Goal: Task Accomplishment & Management: Manage account settings

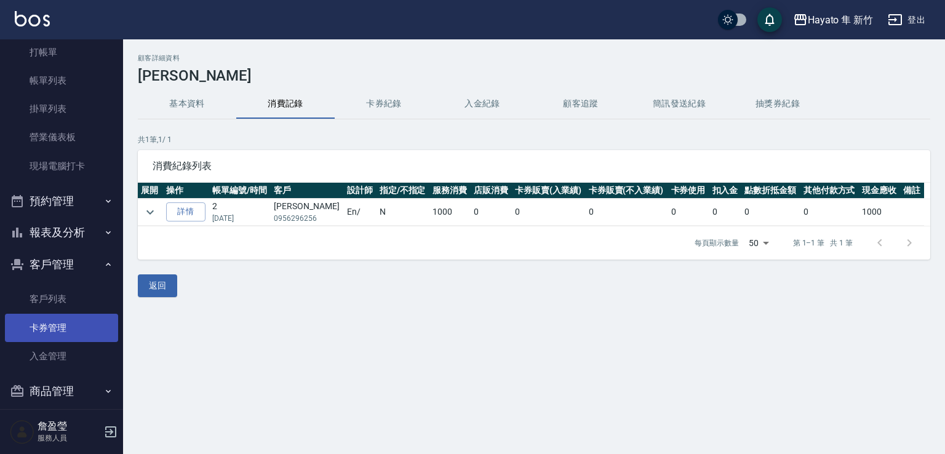
scroll to position [87, 0]
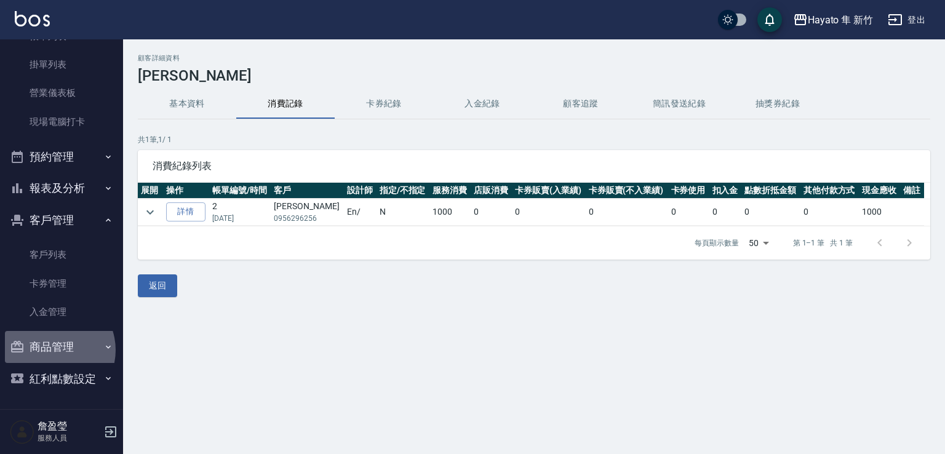
click at [52, 350] on button "商品管理" at bounding box center [61, 347] width 113 height 32
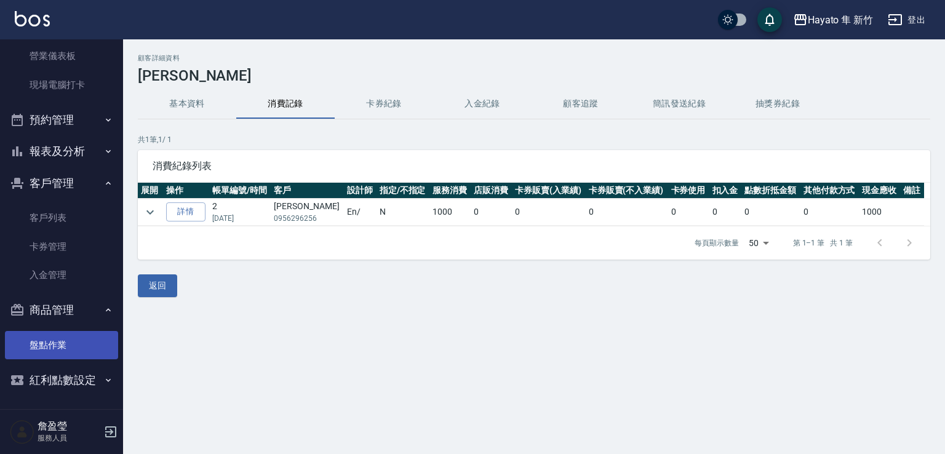
scroll to position [126, 0]
click at [61, 155] on button "報表及分析" at bounding box center [61, 150] width 113 height 32
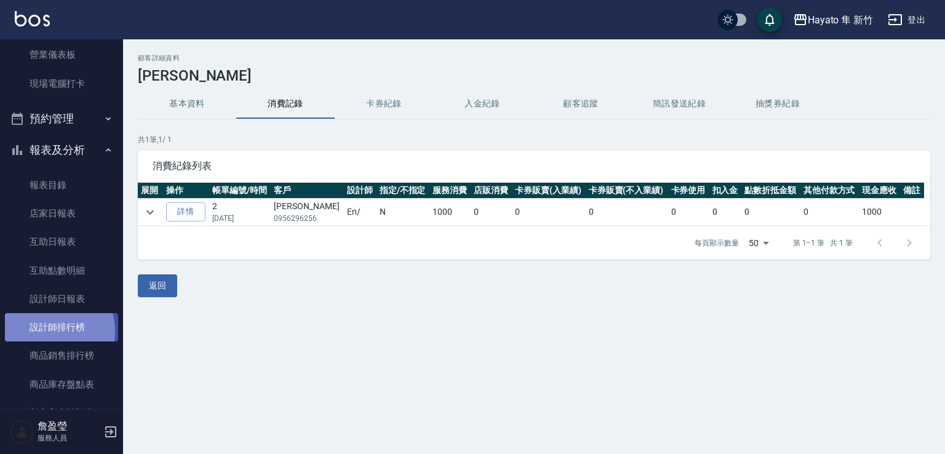
click at [47, 331] on link "設計師排行榜" at bounding box center [61, 327] width 113 height 28
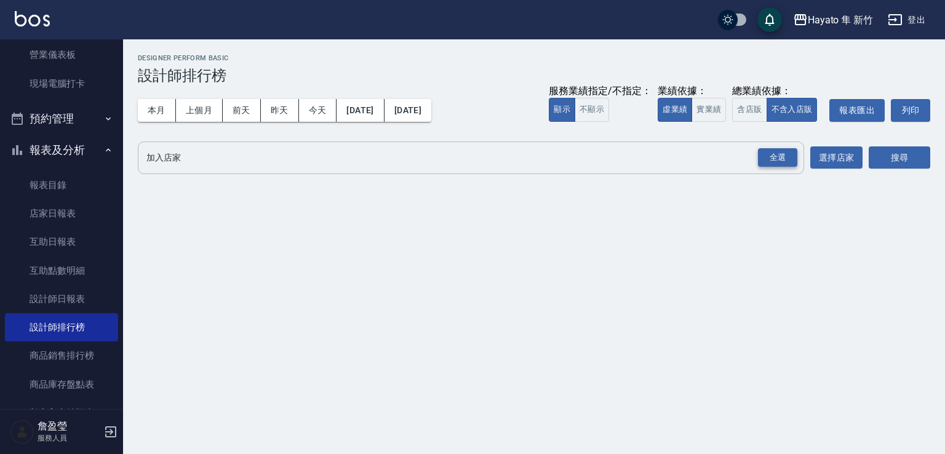
click at [777, 157] on div "全選" at bounding box center [777, 157] width 39 height 19
click at [887, 156] on button "搜尋" at bounding box center [900, 158] width 62 height 23
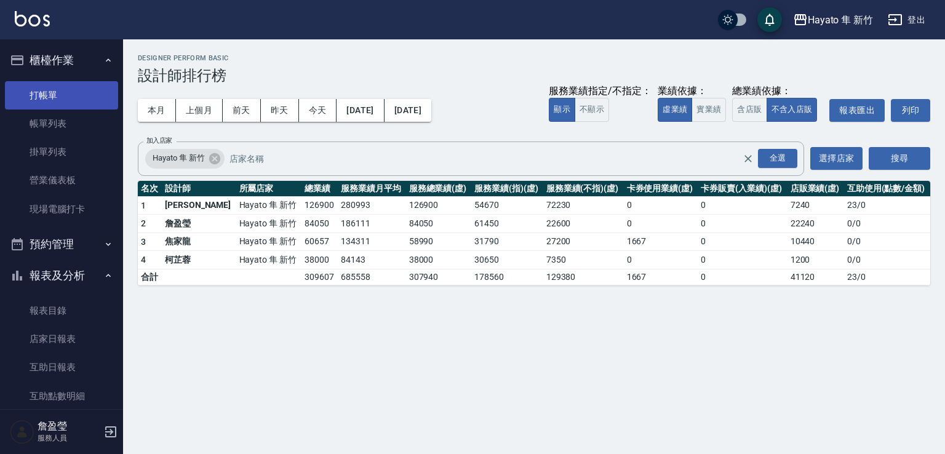
click at [59, 103] on link "打帳單" at bounding box center [61, 95] width 113 height 28
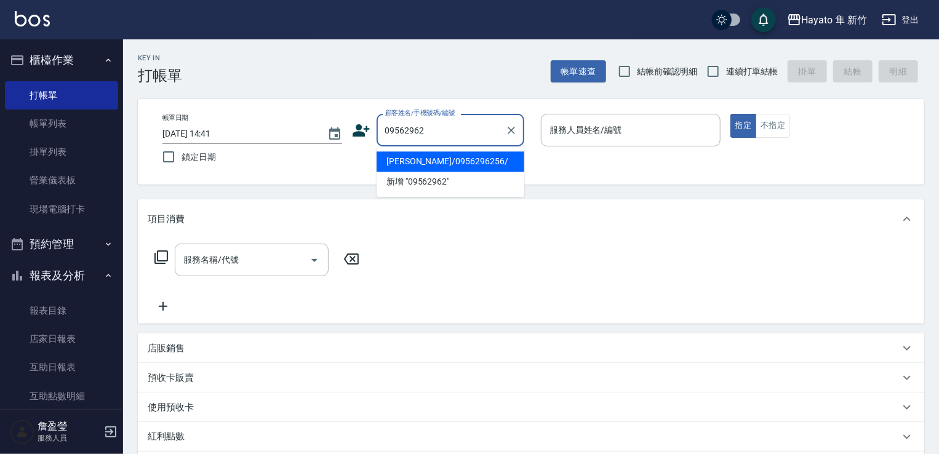
click at [406, 166] on li "[PERSON_NAME]/0956296256/" at bounding box center [451, 161] width 148 height 20
type input "[PERSON_NAME]/0956296256/"
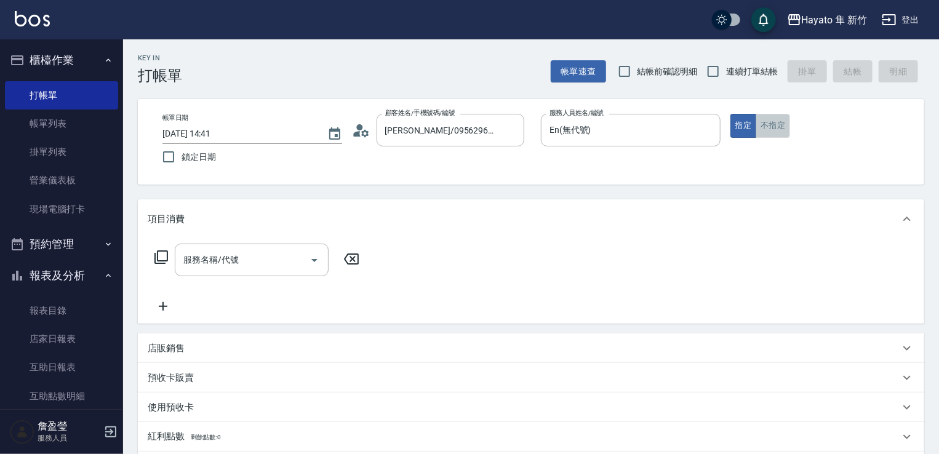
click at [771, 128] on button "不指定" at bounding box center [773, 126] width 34 height 24
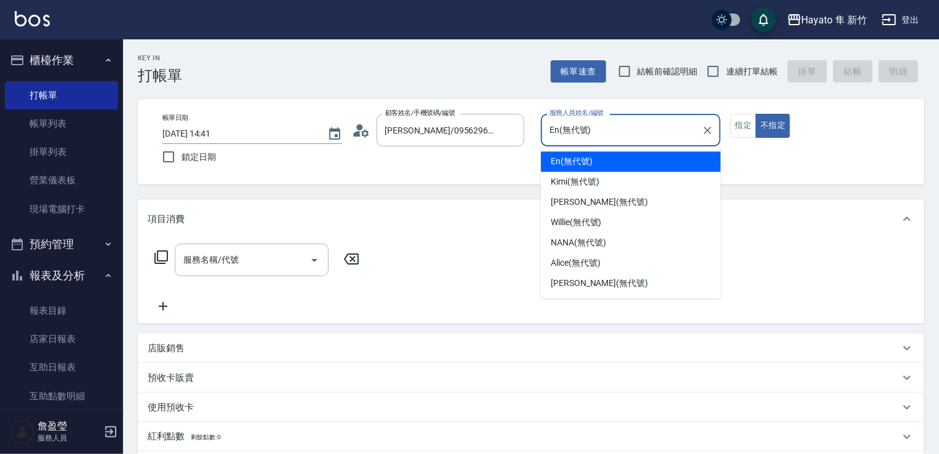
click at [643, 129] on input "En(無代號)" at bounding box center [622, 130] width 150 height 22
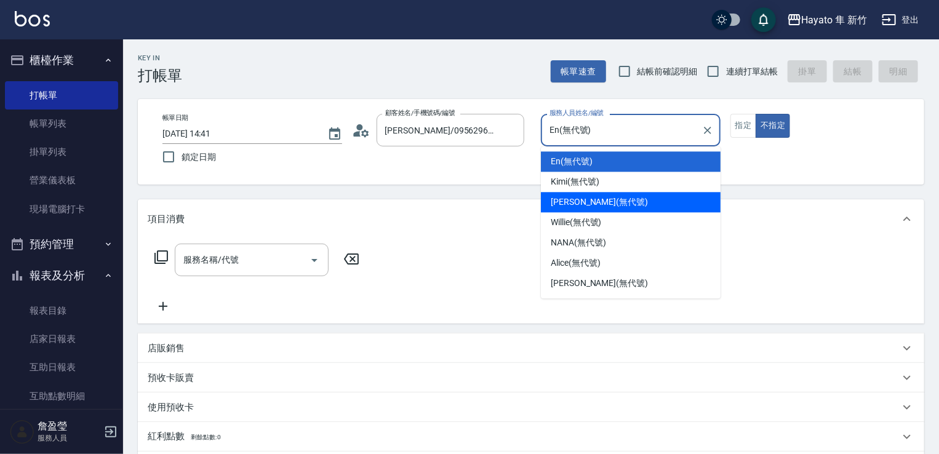
click at [610, 204] on div "[PERSON_NAME] (無代號)" at bounding box center [631, 202] width 180 height 20
type input "[PERSON_NAME](無代號)"
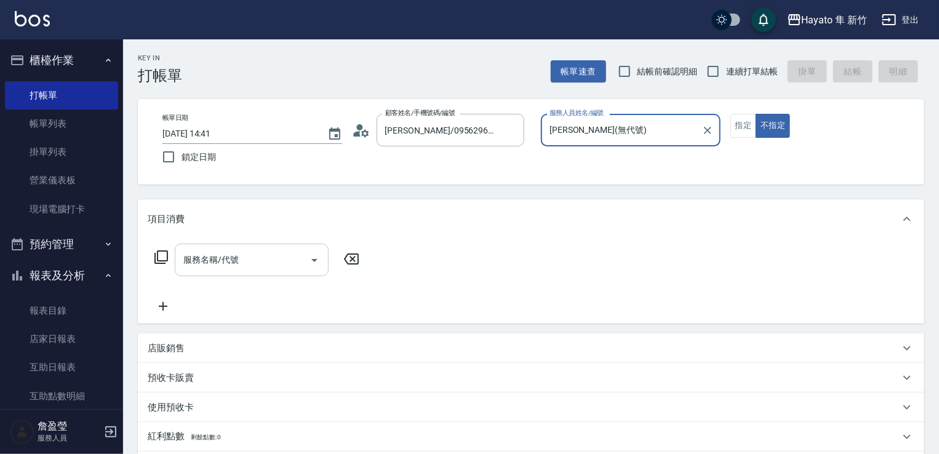
click at [241, 252] on input "服務名稱/代號" at bounding box center [242, 260] width 124 height 22
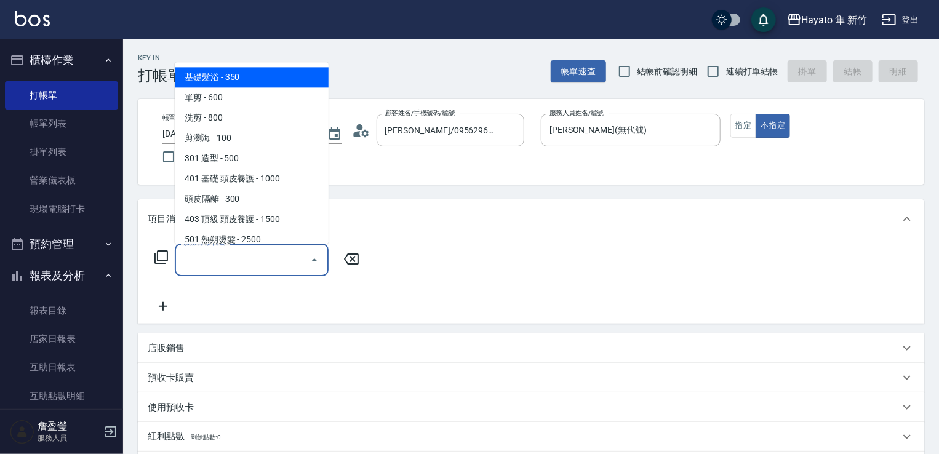
click at [242, 79] on span "基礎髮浴 - 350" at bounding box center [252, 77] width 154 height 20
type input "基礎髮浴 (101)"
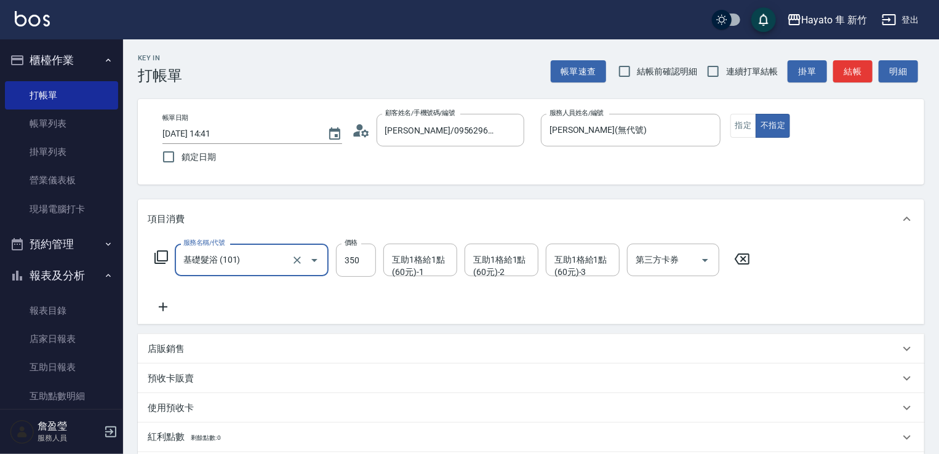
drag, startPoint x: 234, startPoint y: 308, endPoint x: 243, endPoint y: 292, distance: 17.9
click at [236, 305] on div "服務名稱/代號 基礎髮浴 (101) 服務名稱/代號 價格 350 價格 互助1格給1點(60元)-1 互助1格給1點(60元)-1 互助1格給1點(60元)…" at bounding box center [453, 279] width 610 height 71
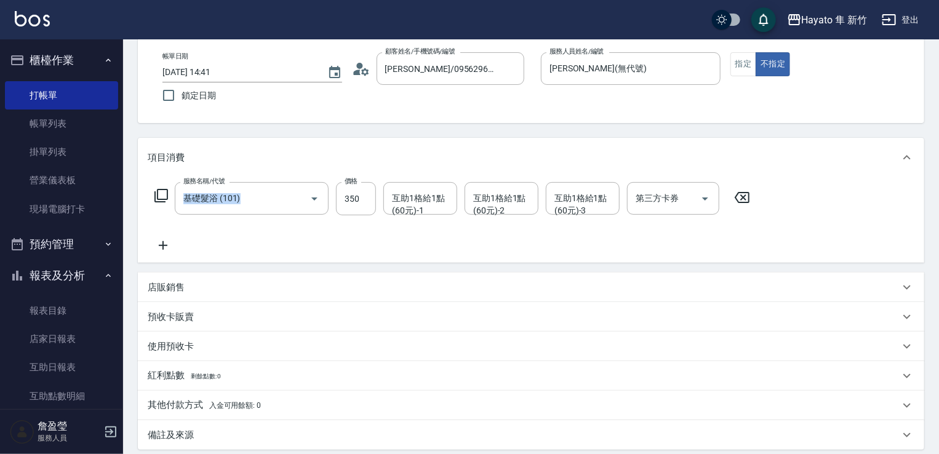
scroll to position [123, 0]
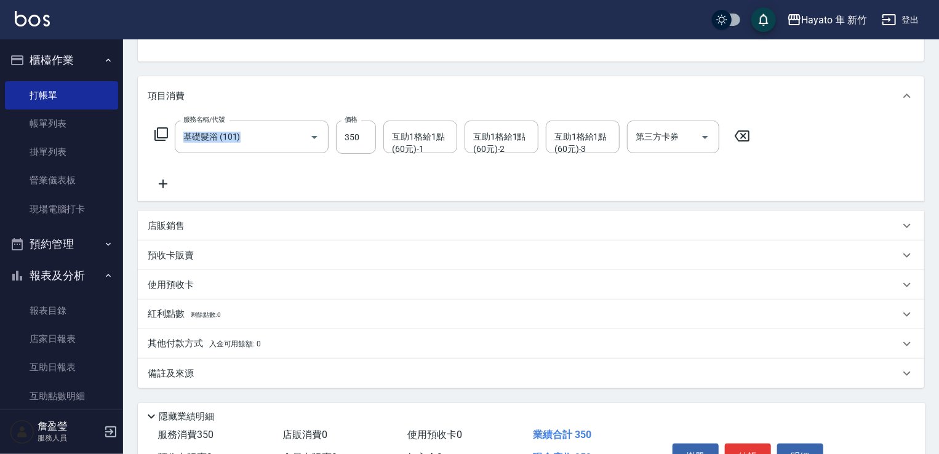
click at [176, 375] on p "備註及來源" at bounding box center [171, 373] width 46 height 13
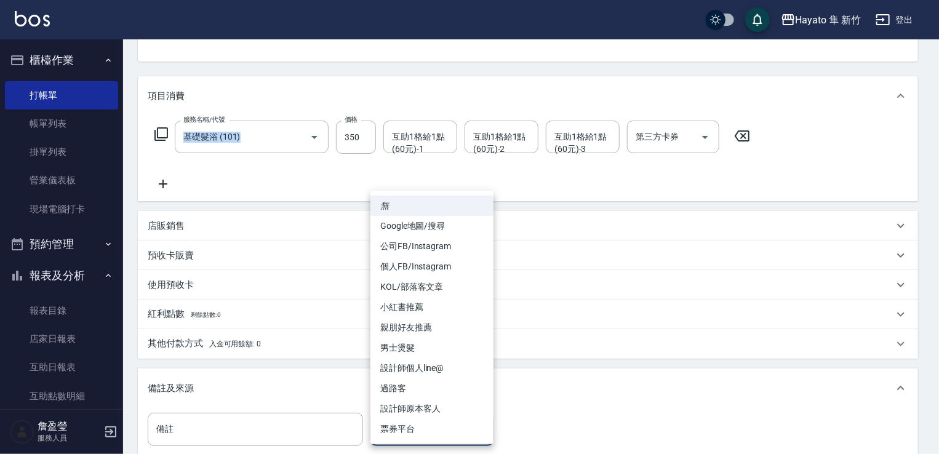
click at [414, 443] on body "Hayato 隼 新竹 登出 櫃檯作業 打帳單 帳單列表 掛單列表 營業儀表板 現場電腦打卡 預約管理 預約管理 報表及分析 報表目錄 店家日報表 互助日報表…" at bounding box center [469, 241] width 939 height 728
click at [419, 408] on li "設計師原本客人" at bounding box center [432, 409] width 123 height 20
type input "設計師原本客人"
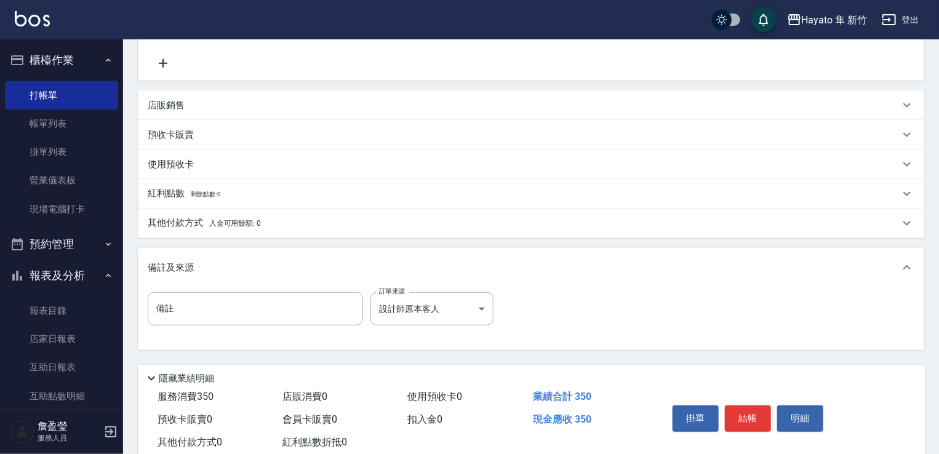
scroll to position [246, 0]
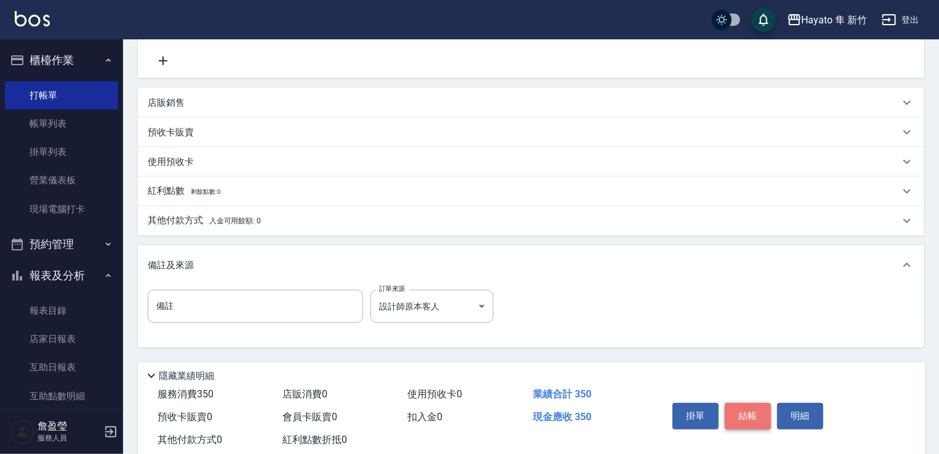
click at [744, 420] on button "結帳" at bounding box center [748, 416] width 46 height 26
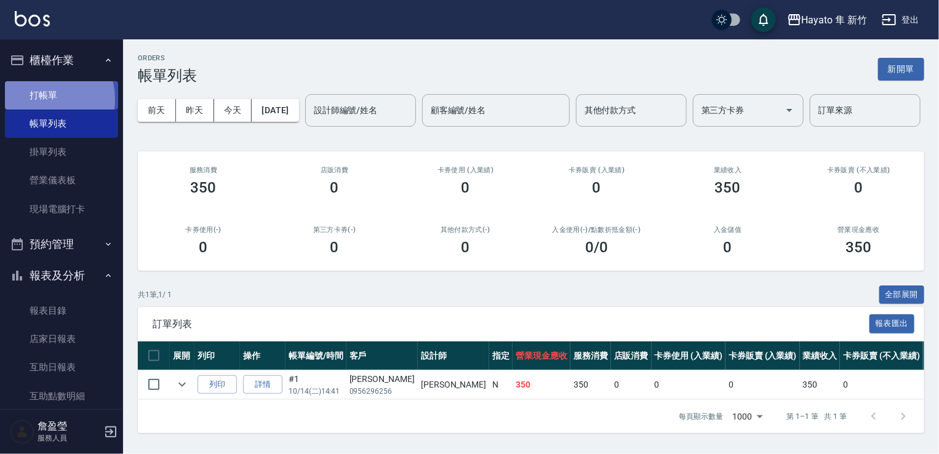
click at [48, 98] on link "打帳單" at bounding box center [61, 95] width 113 height 28
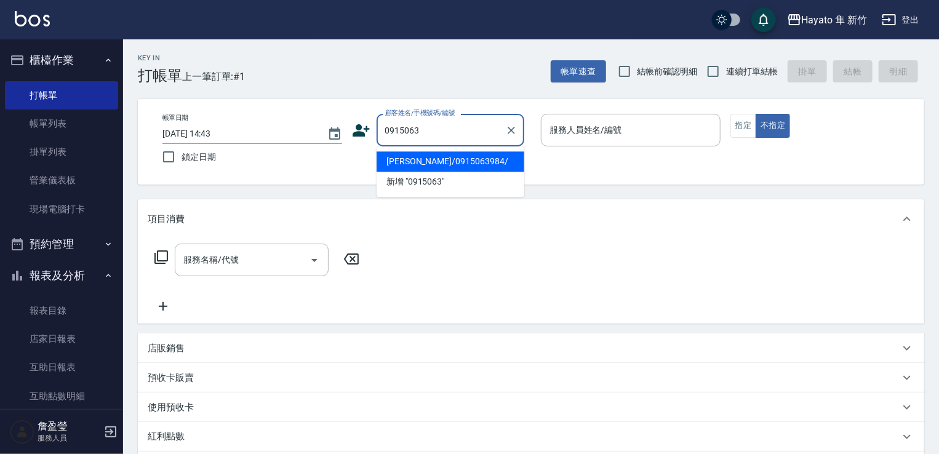
click at [467, 158] on li "[PERSON_NAME]/0915063984/" at bounding box center [451, 161] width 148 height 20
type input "[PERSON_NAME]/0915063984/"
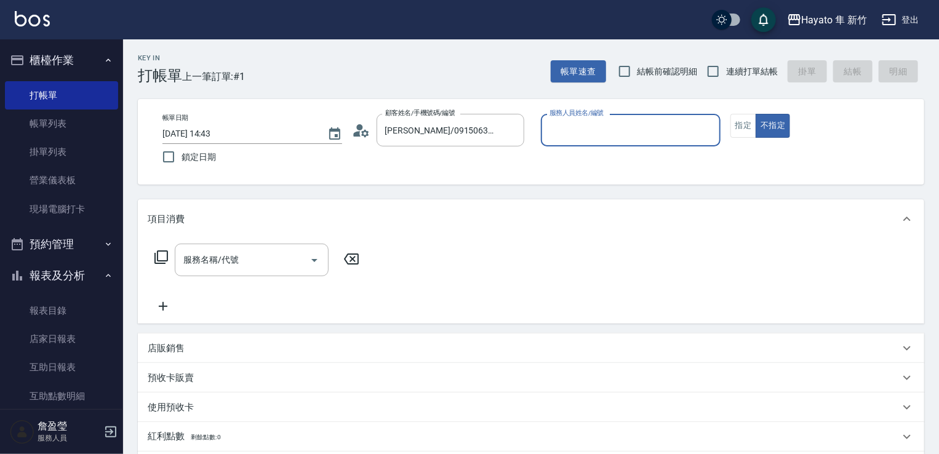
type input "[PERSON_NAME](無代號)"
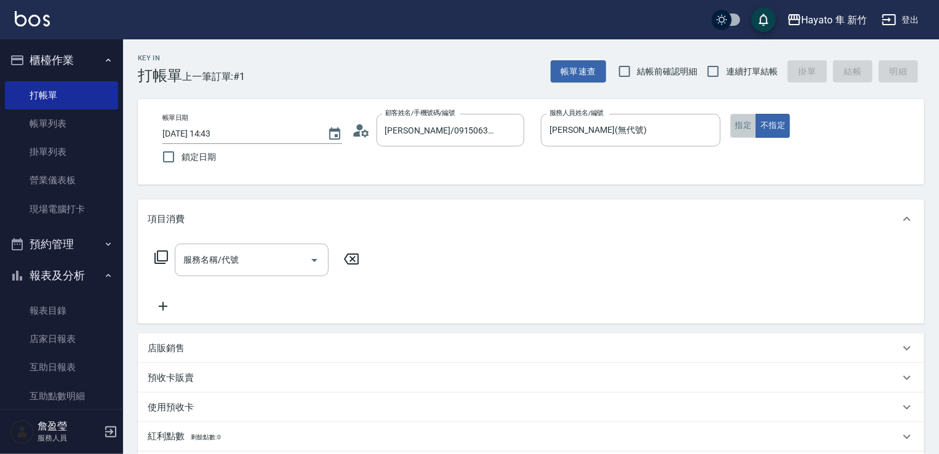
click at [753, 116] on button "指定" at bounding box center [744, 126] width 26 height 24
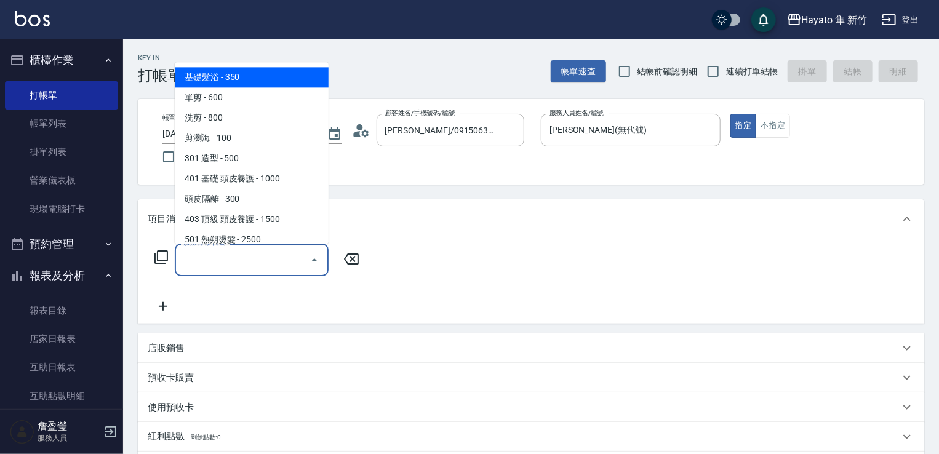
click at [236, 265] on input "服務名稱/代號" at bounding box center [242, 260] width 124 height 22
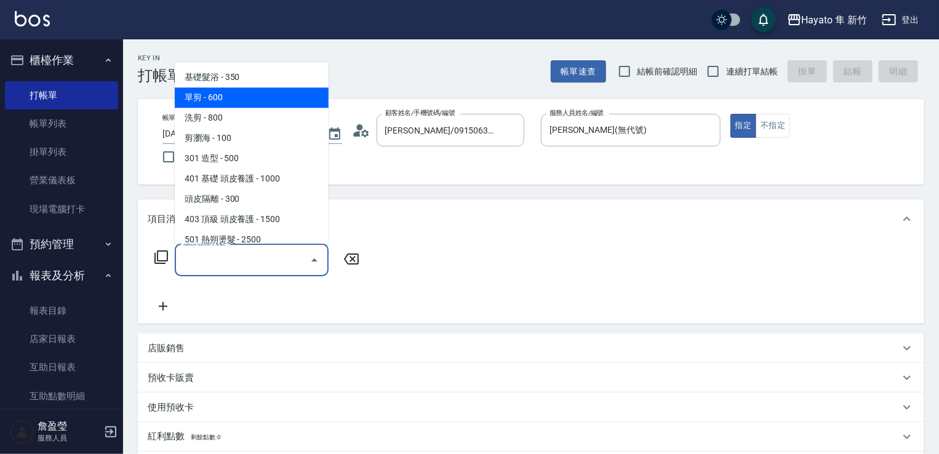
click at [268, 92] on span "單剪 - 600" at bounding box center [252, 97] width 154 height 20
type input "單剪(102)"
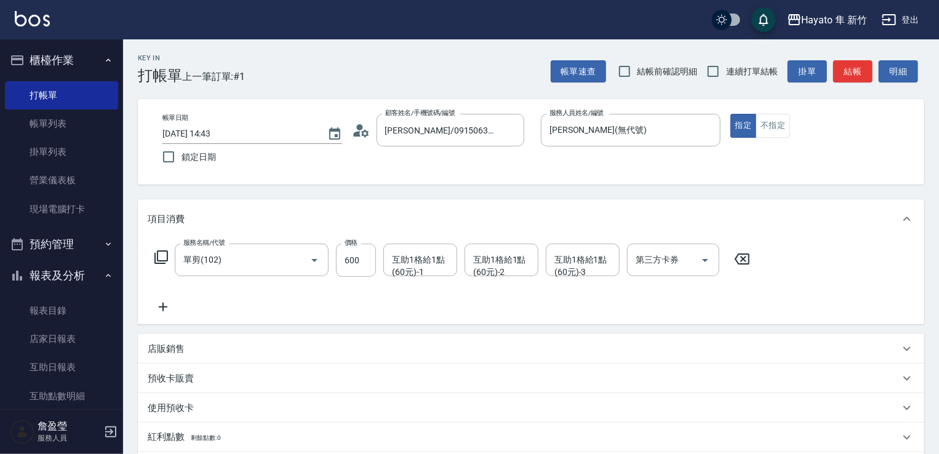
click at [165, 311] on icon at bounding box center [163, 307] width 31 height 15
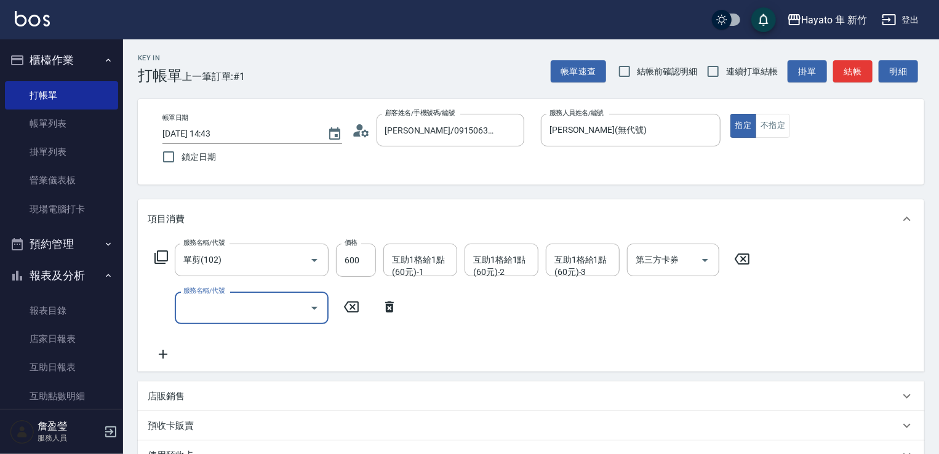
click at [307, 308] on icon "Open" at bounding box center [314, 308] width 15 height 15
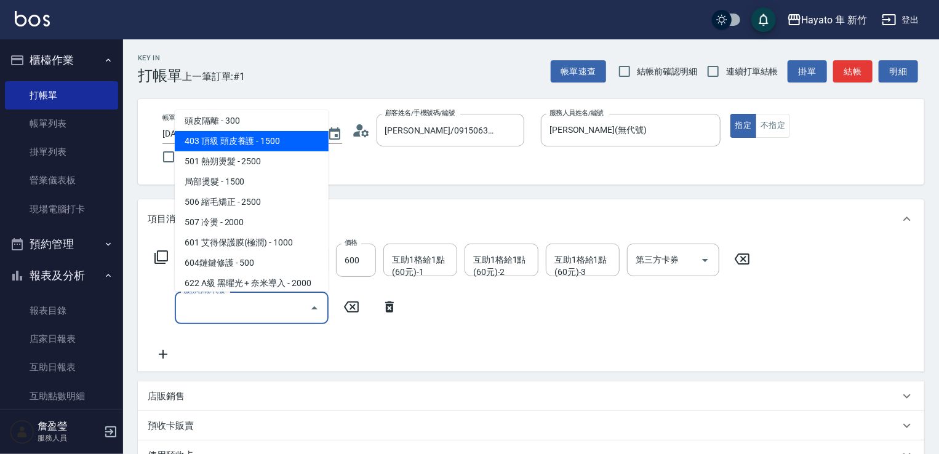
scroll to position [185, 0]
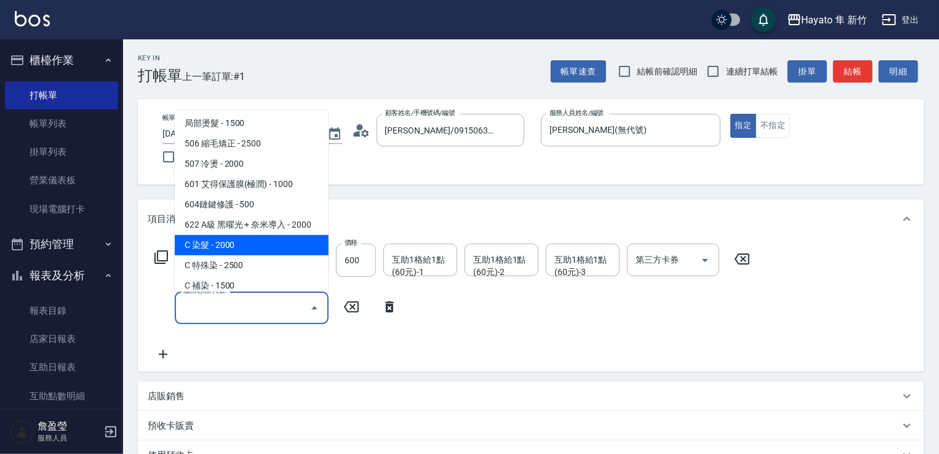
click at [276, 243] on span "C 染髮 - 2000" at bounding box center [252, 245] width 154 height 20
type input "C 染髮(701)"
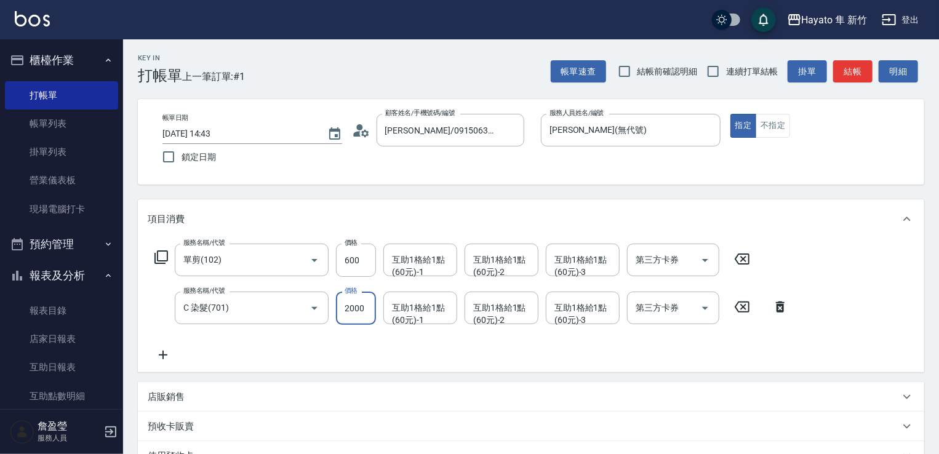
click at [344, 314] on input "2000" at bounding box center [356, 308] width 40 height 33
type input "1700"
click at [372, 346] on div "服務名稱/代號 單剪(102) 服務名稱/代號 價格 600 價格 互助1格給1點(60元)-1 互助1格給1點(60元)-1 互助1格給1點(60元)-2 …" at bounding box center [472, 303] width 648 height 119
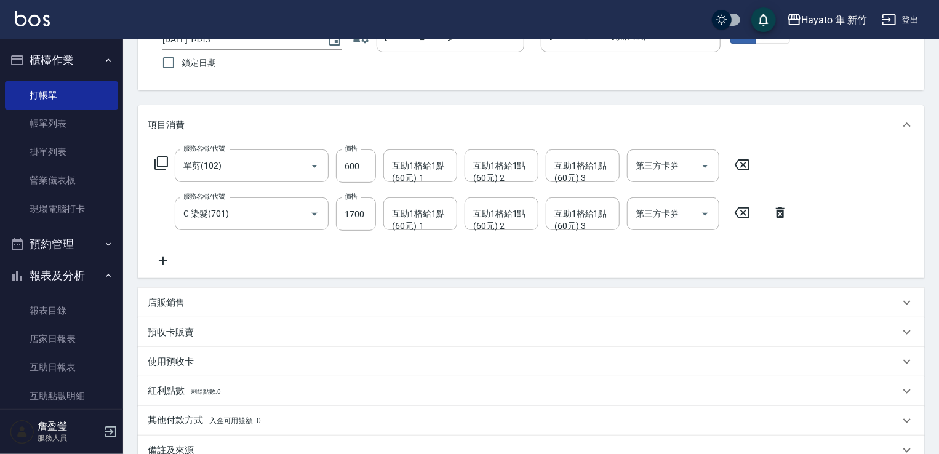
scroll to position [243, 0]
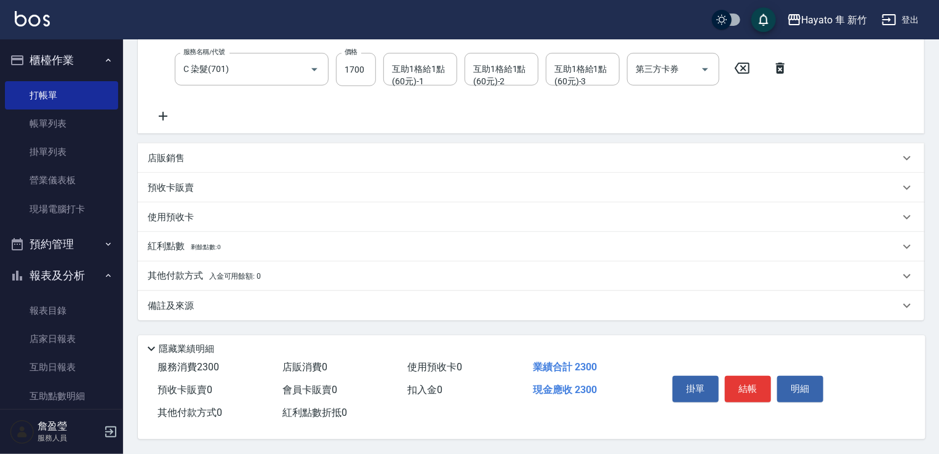
click at [234, 313] on div "備註及來源" at bounding box center [531, 306] width 787 height 30
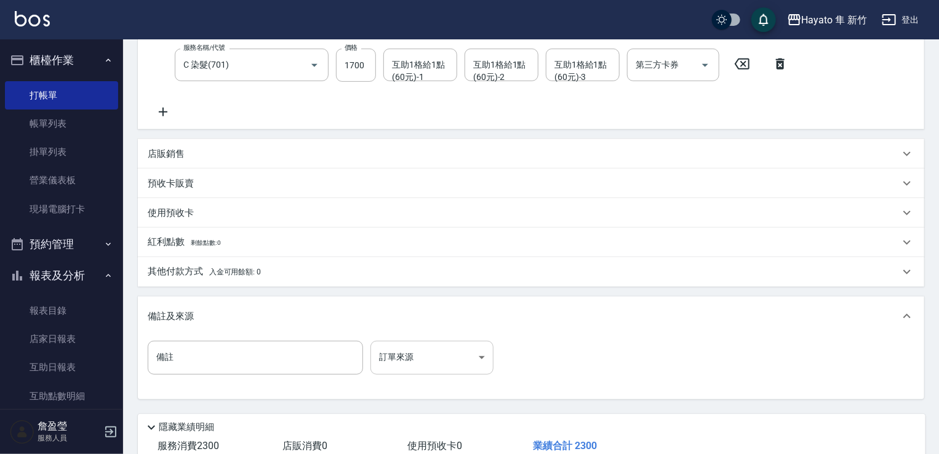
click at [458, 364] on body "Hayato 隼 新竹 登出 櫃檯作業 打帳單 帳單列表 掛單列表 營業儀表板 現場電腦打卡 預約管理 預約管理 報表及分析 報表目錄 店家日報表 互助日報表…" at bounding box center [469, 145] width 939 height 776
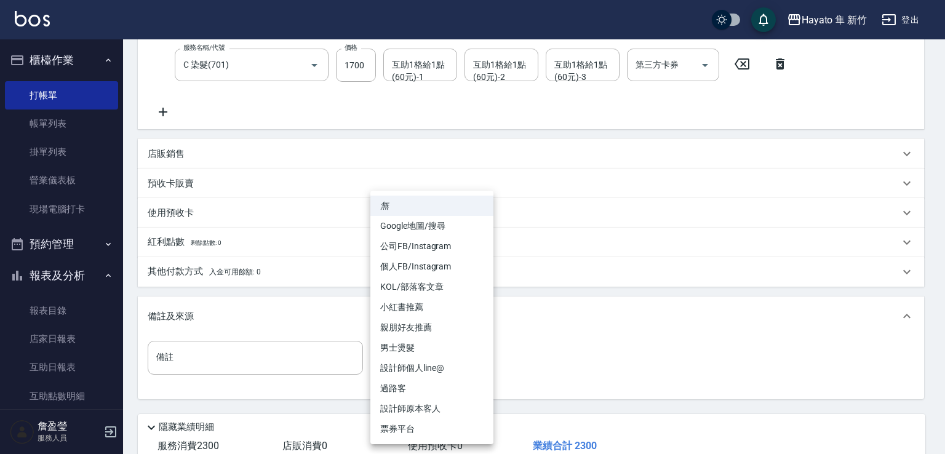
click at [466, 414] on li "設計師原本客人" at bounding box center [432, 409] width 123 height 20
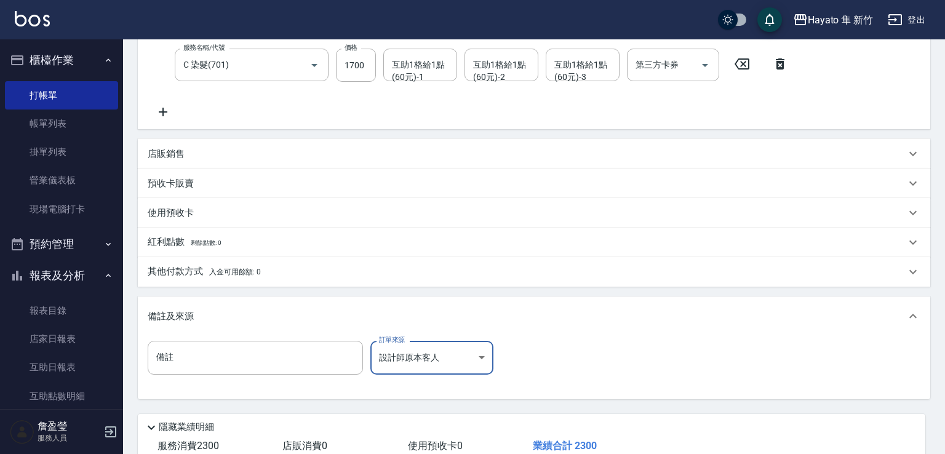
type input "設計師原本客人"
click at [178, 268] on p "其他付款方式 入金可用餘額: 0" at bounding box center [204, 272] width 113 height 14
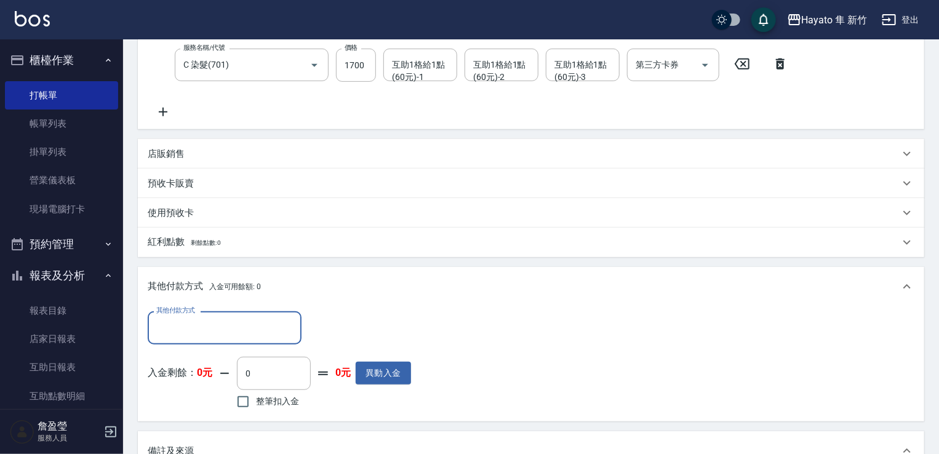
scroll to position [0, 0]
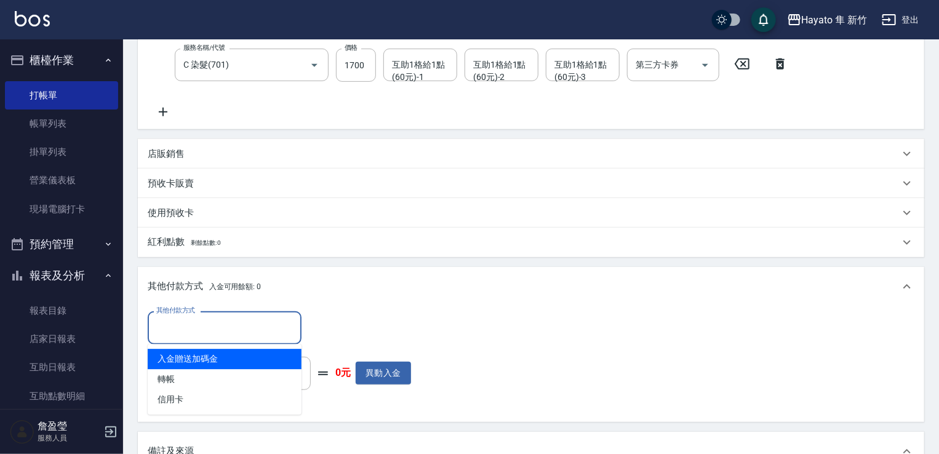
click at [189, 320] on input "其他付款方式" at bounding box center [224, 328] width 143 height 22
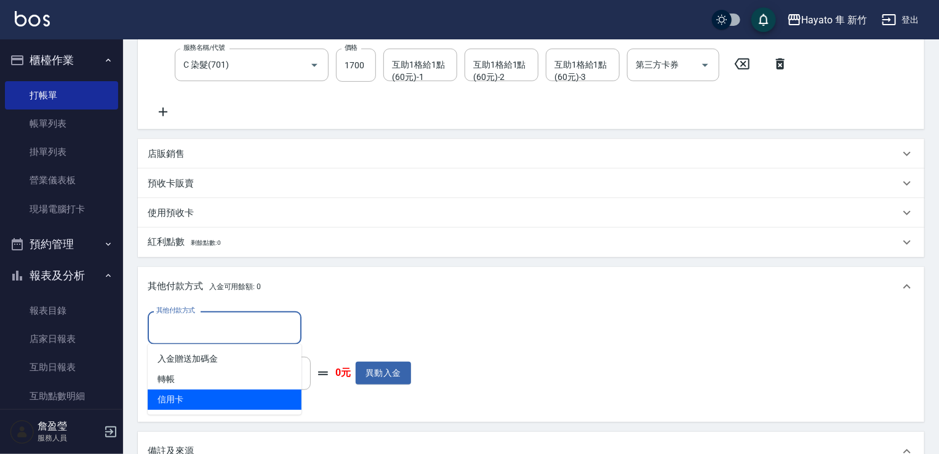
click at [188, 392] on span "信用卡" at bounding box center [225, 400] width 154 height 20
type input "信用卡"
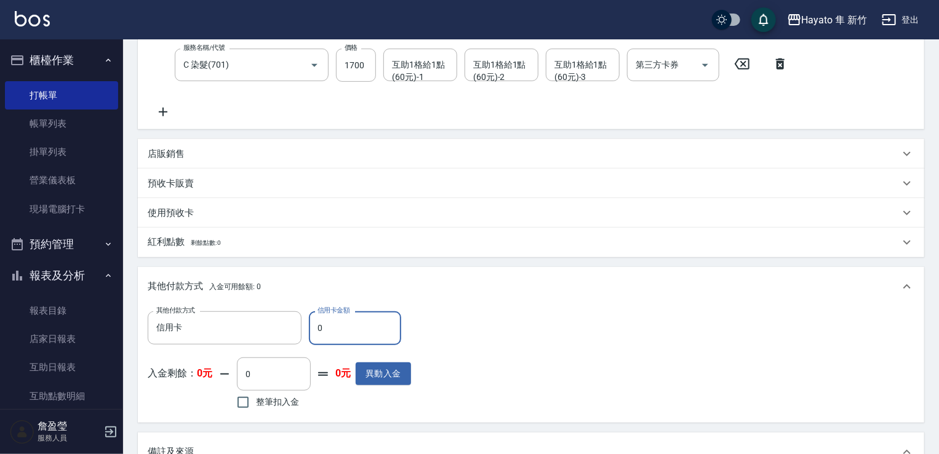
drag, startPoint x: 335, startPoint y: 335, endPoint x: 325, endPoint y: 331, distance: 11.0
click at [325, 331] on input "0" at bounding box center [355, 327] width 92 height 33
drag, startPoint x: 323, startPoint y: 322, endPoint x: 274, endPoint y: 317, distance: 49.5
click at [286, 321] on div "其他付款方式 信用卡 其他付款方式 信用卡金額 0 信用卡金額" at bounding box center [279, 327] width 263 height 33
type input "2300"
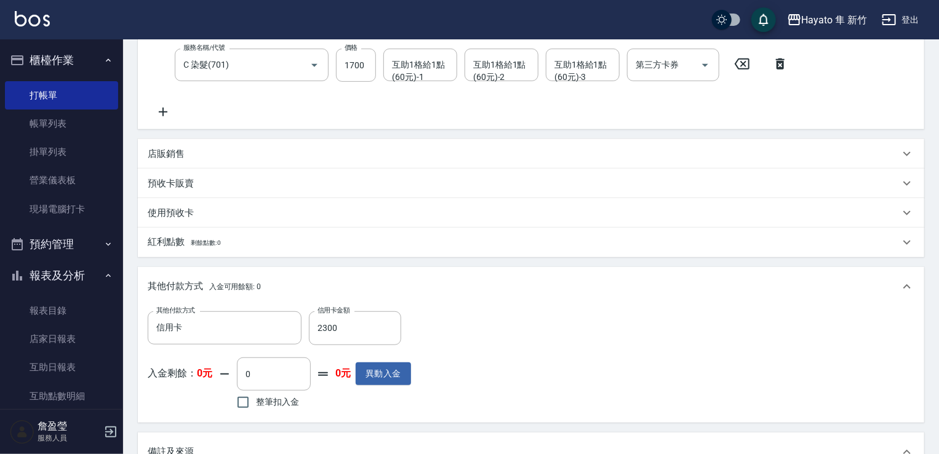
click at [585, 341] on div "其他付款方式 信用卡 其他付款方式 信用卡金額 2300 信用卡金額 入金剩餘： 0元 0 ​ 整筆扣入金 0元 異動入金" at bounding box center [531, 361] width 767 height 101
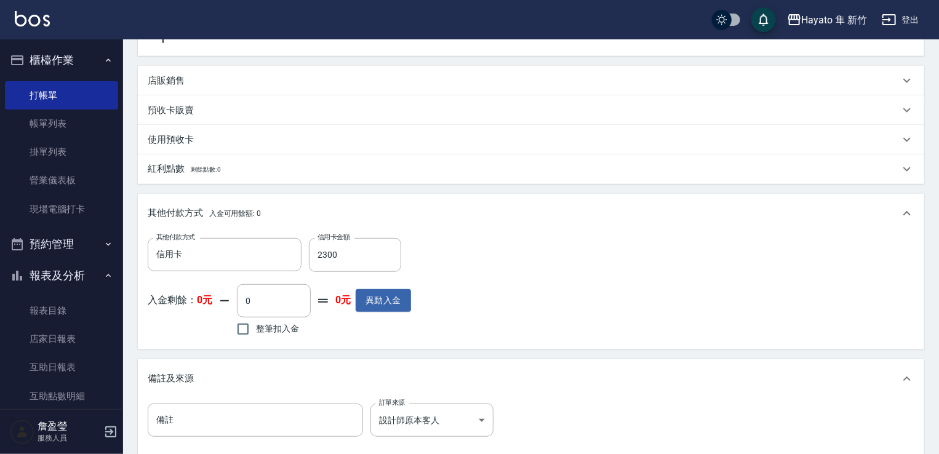
scroll to position [428, 0]
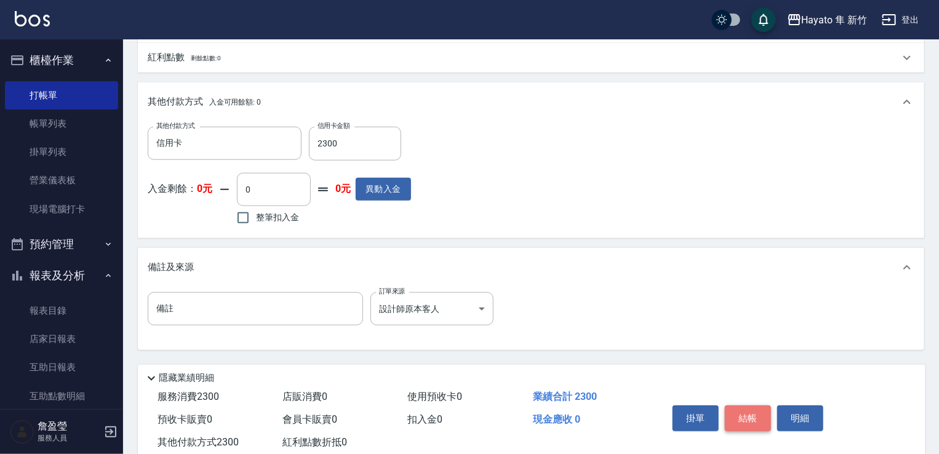
click at [748, 419] on button "結帳" at bounding box center [748, 419] width 46 height 26
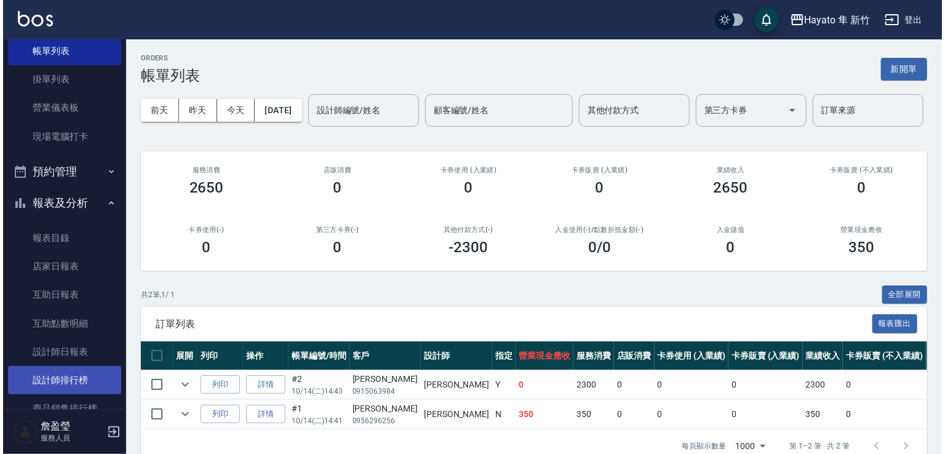
scroll to position [123, 0]
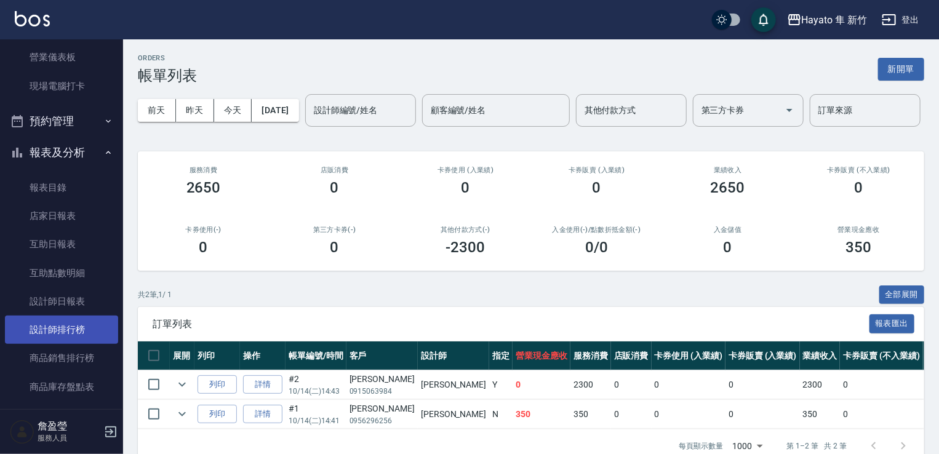
click at [57, 329] on link "設計師排行榜" at bounding box center [61, 330] width 113 height 28
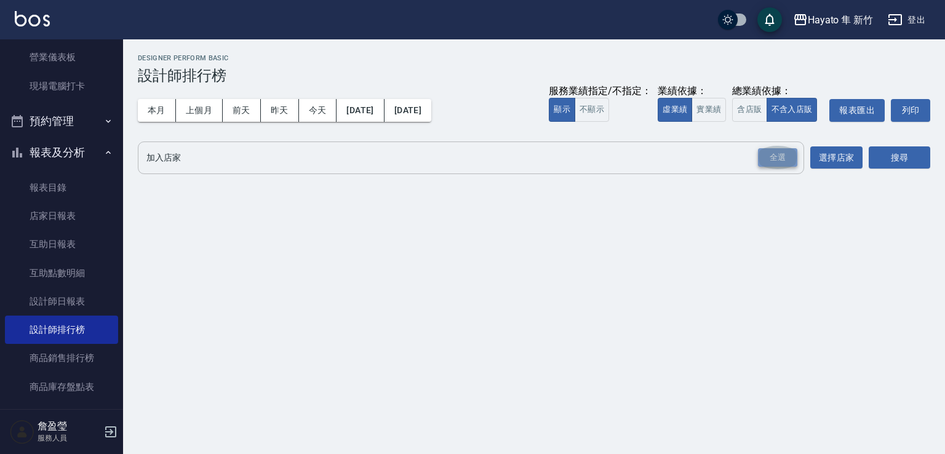
click at [764, 163] on div "全選" at bounding box center [777, 157] width 39 height 19
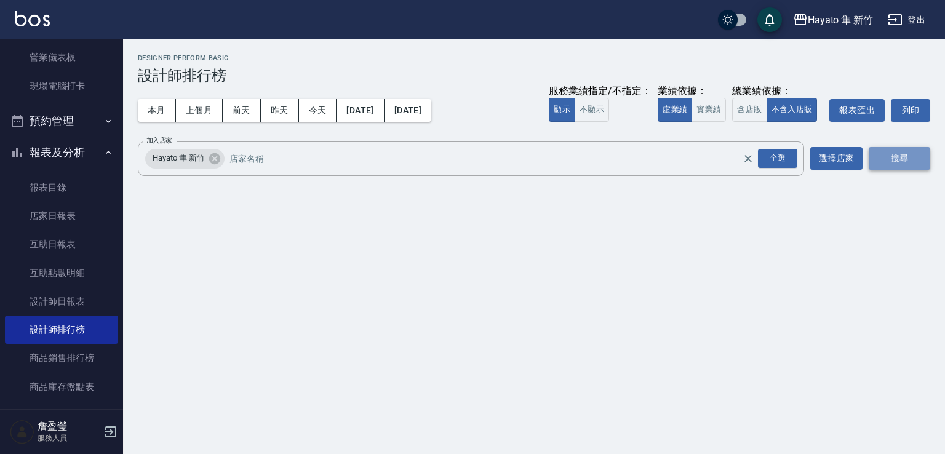
click at [892, 158] on button "搜尋" at bounding box center [900, 158] width 62 height 23
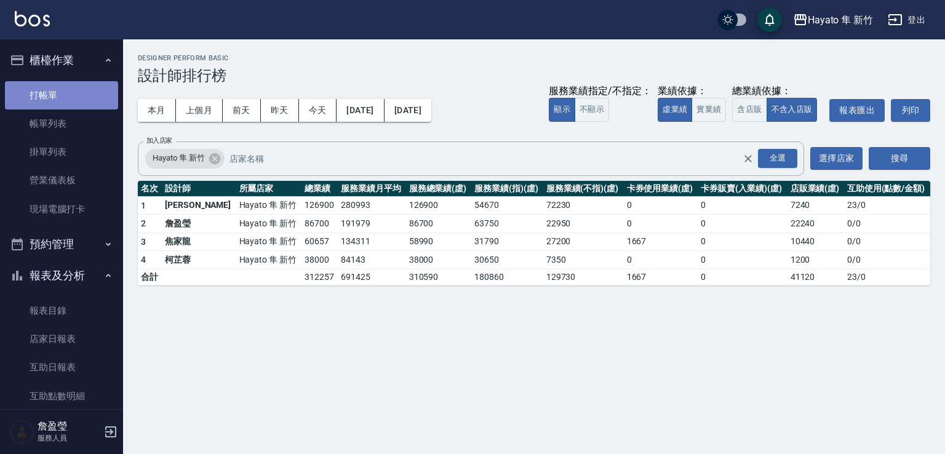
click at [62, 100] on link "打帳單" at bounding box center [61, 95] width 113 height 28
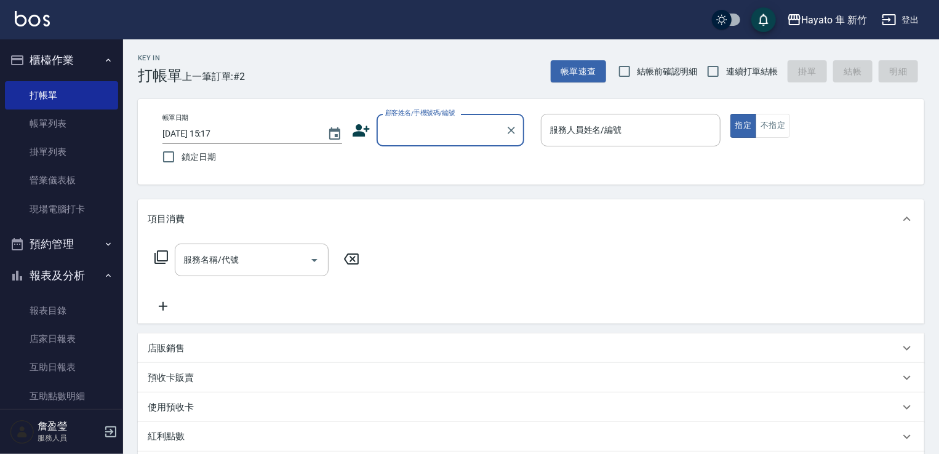
click at [430, 122] on input "顧客姓名/手機號碼/編號" at bounding box center [441, 130] width 118 height 22
click at [443, 151] on li "[PERSON_NAME]/0972162412/" at bounding box center [451, 161] width 148 height 20
type input "[PERSON_NAME]/0972162412/"
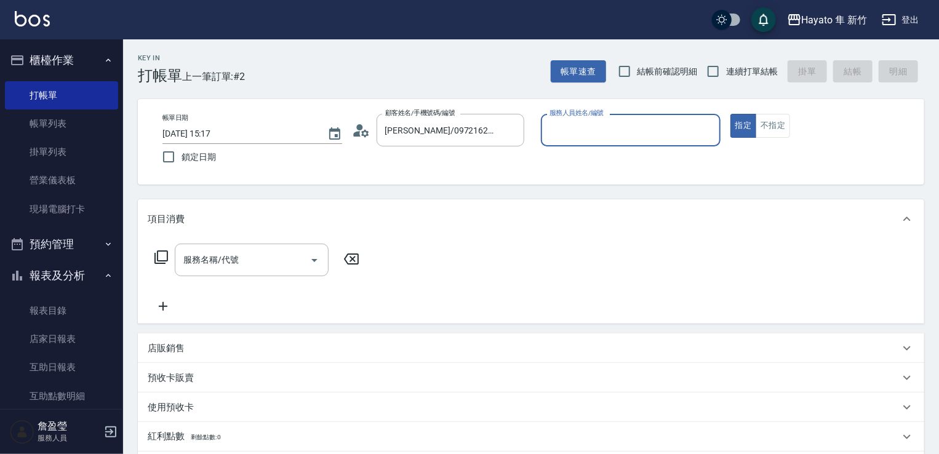
type input "[PERSON_NAME](無代號)"
click at [241, 257] on input "服務名稱/代號" at bounding box center [242, 260] width 124 height 22
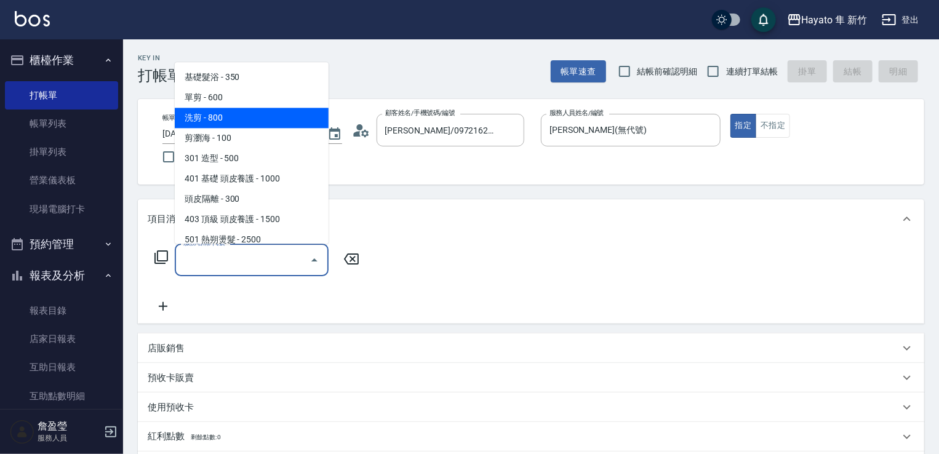
click at [217, 116] on span "洗剪 - 800" at bounding box center [252, 118] width 154 height 20
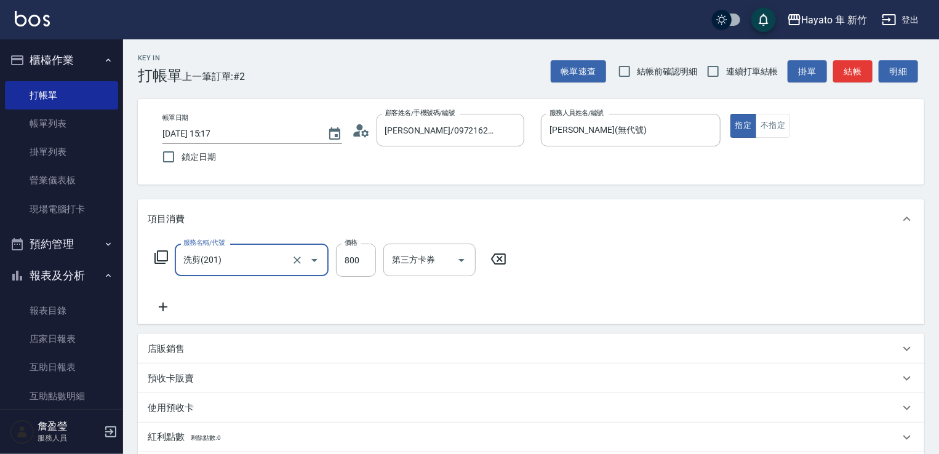
type input "洗剪(201)"
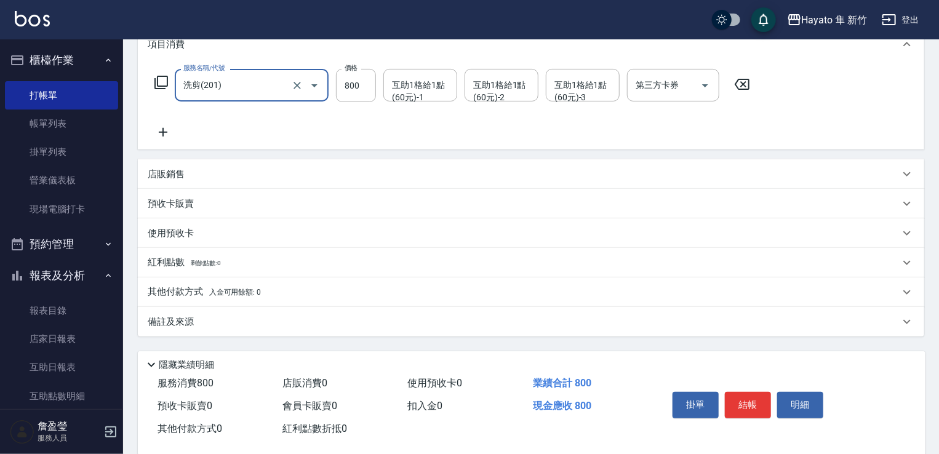
scroll to position [185, 0]
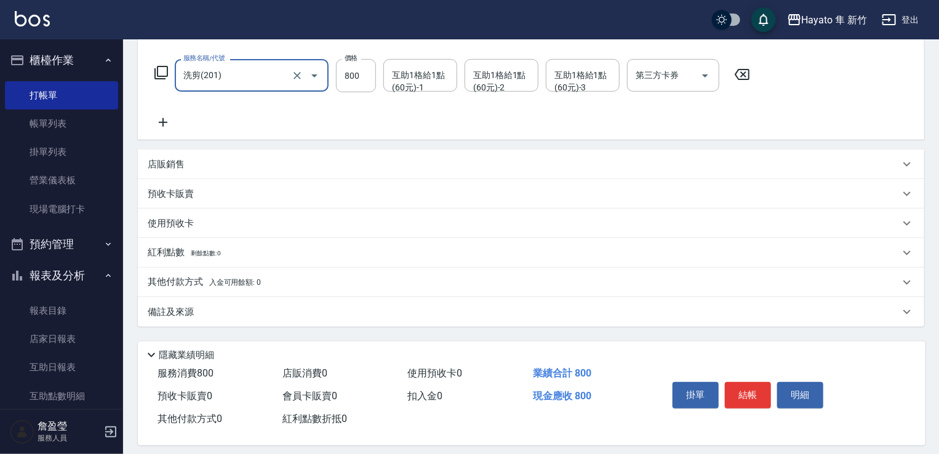
click at [327, 316] on div "備註及來源" at bounding box center [524, 312] width 752 height 13
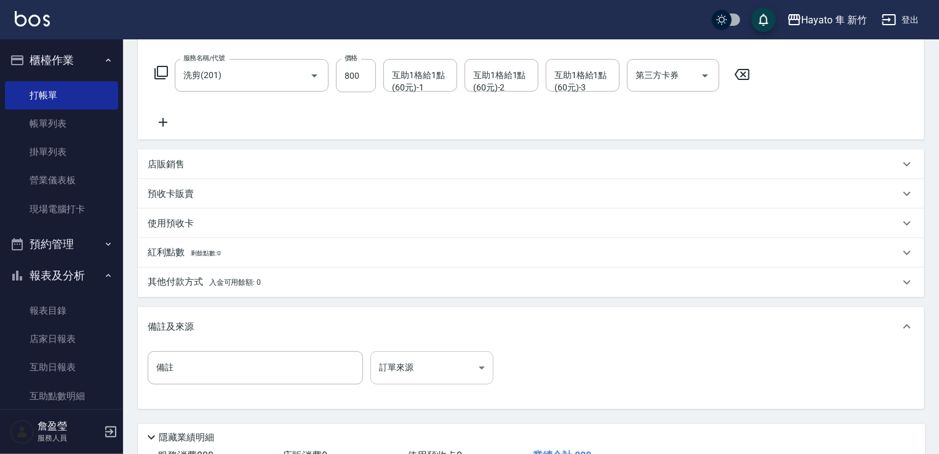
click at [407, 366] on body "Hayato 隼 新竹 登出 櫃檯作業 打帳單 帳單列表 掛單列表 營業儀表板 現場電腦打卡 預約管理 預約管理 報表及分析 報表目錄 店家日報表 互助日報表…" at bounding box center [469, 179] width 939 height 728
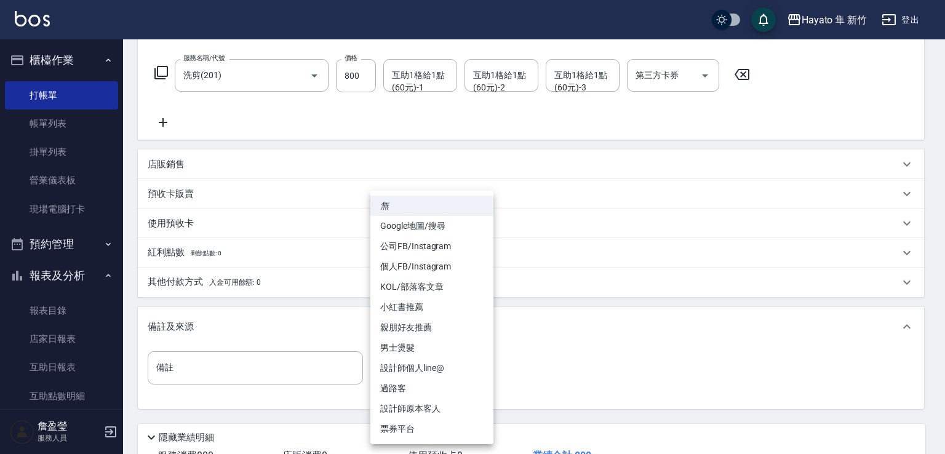
click at [416, 404] on li "設計師原本客人" at bounding box center [432, 409] width 123 height 20
type input "設計師原本客人"
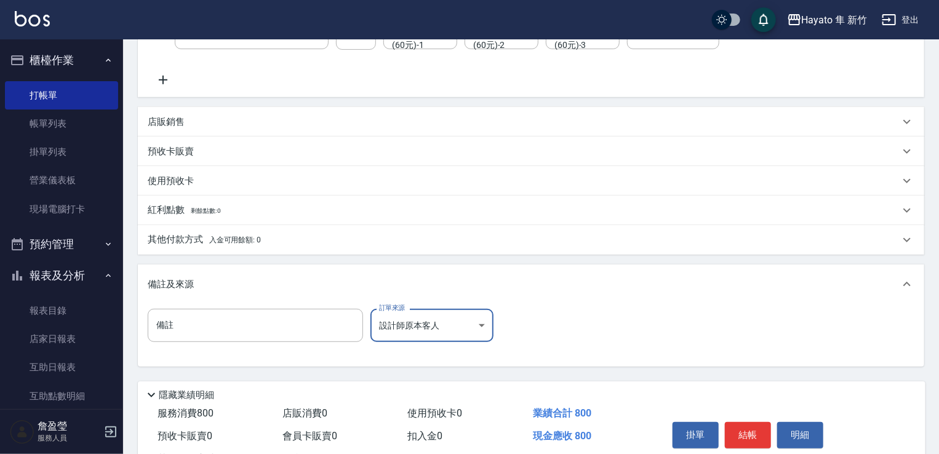
scroll to position [278, 0]
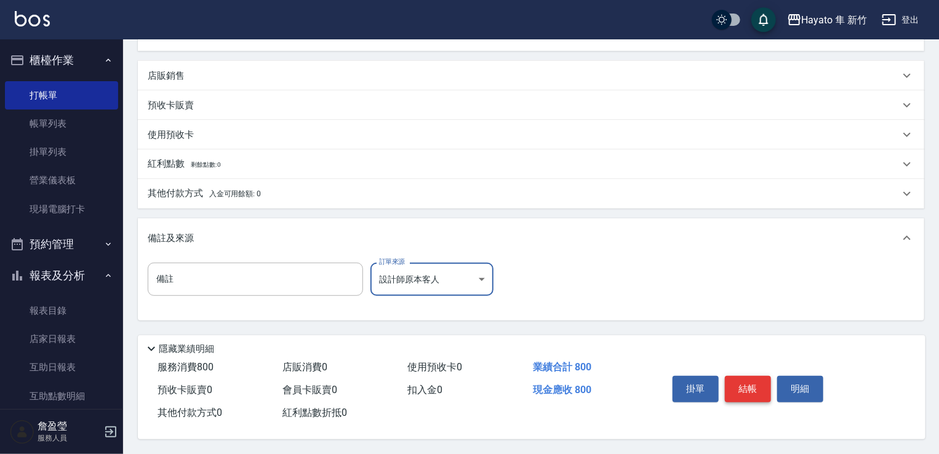
click at [745, 387] on button "結帳" at bounding box center [748, 389] width 46 height 26
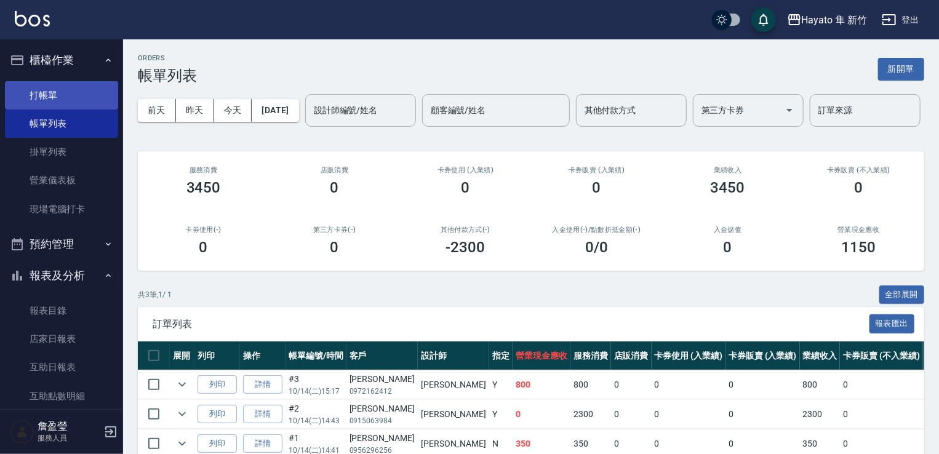
click at [47, 90] on link "打帳單" at bounding box center [61, 95] width 113 height 28
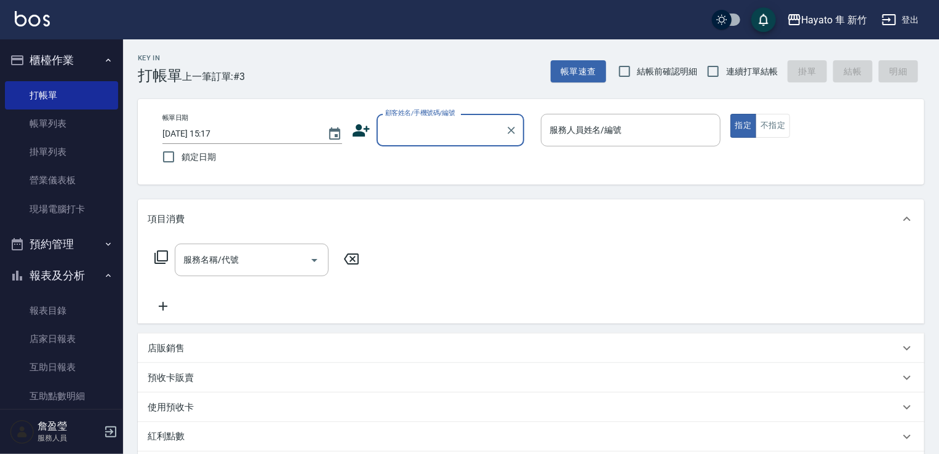
click at [457, 130] on input "顧客姓名/手機號碼/編號" at bounding box center [441, 130] width 118 height 22
click at [444, 156] on li "[PERSON_NAME]/0901449445/" at bounding box center [451, 161] width 148 height 20
type input "[PERSON_NAME]/0901449445/"
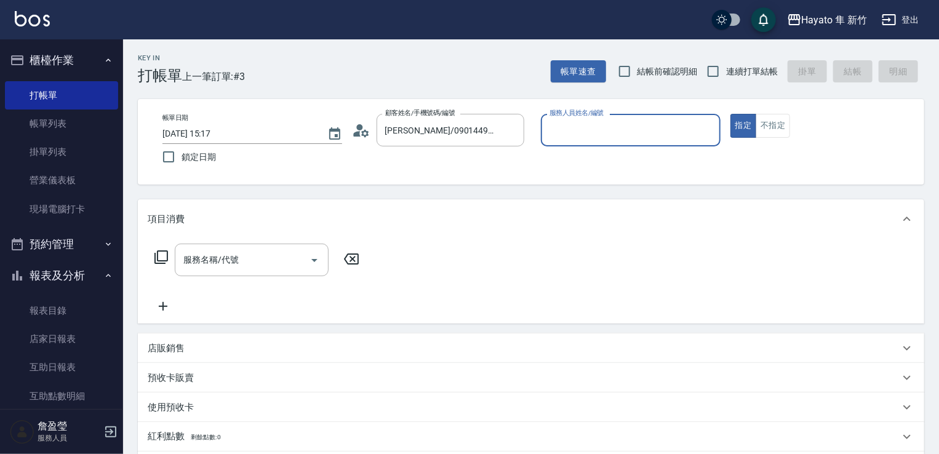
type input "[PERSON_NAME](無代號)"
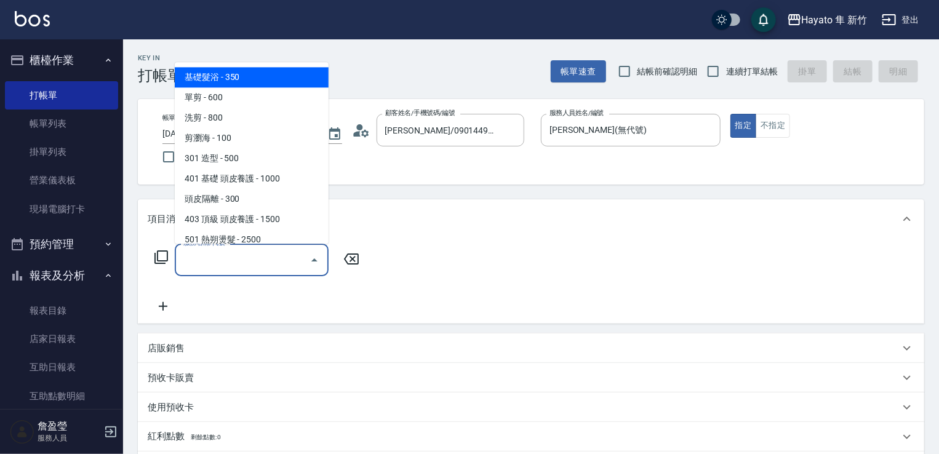
click at [267, 267] on input "服務名稱/代號" at bounding box center [242, 260] width 124 height 22
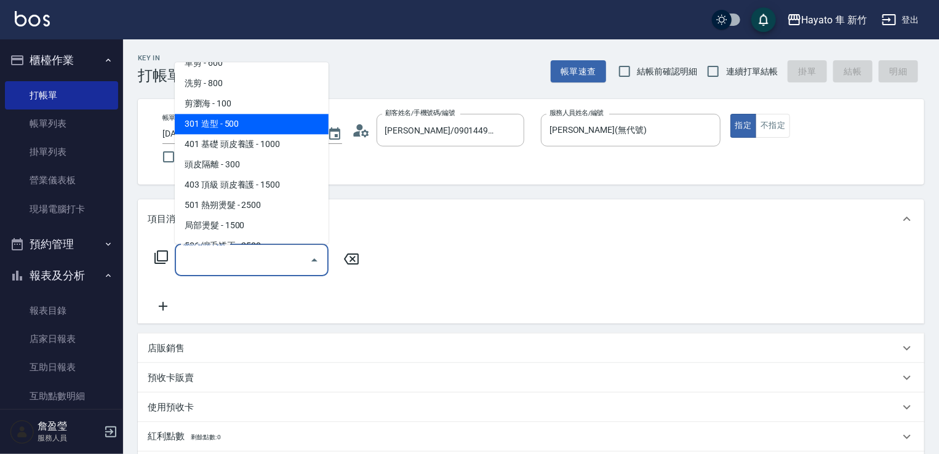
scroll to position [62, 0]
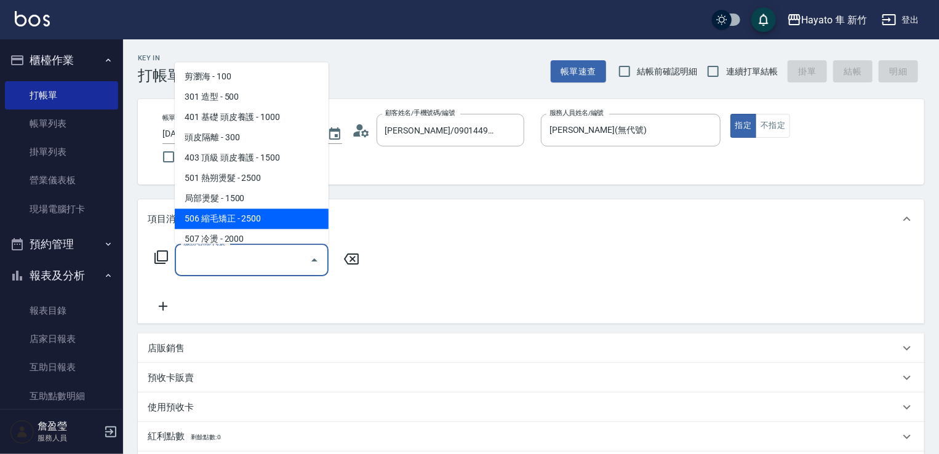
click at [252, 212] on span "506 縮毛矯正 - 2500" at bounding box center [252, 219] width 154 height 20
type input "506 縮毛矯正 (506)"
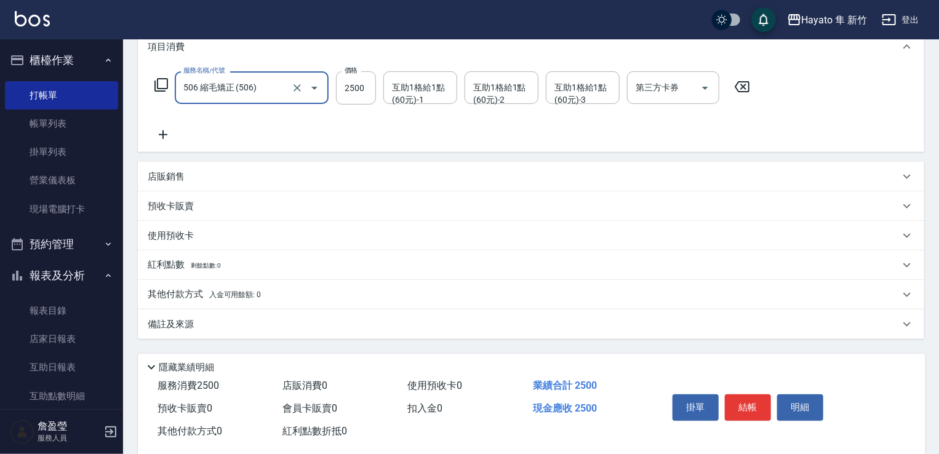
scroll to position [195, 0]
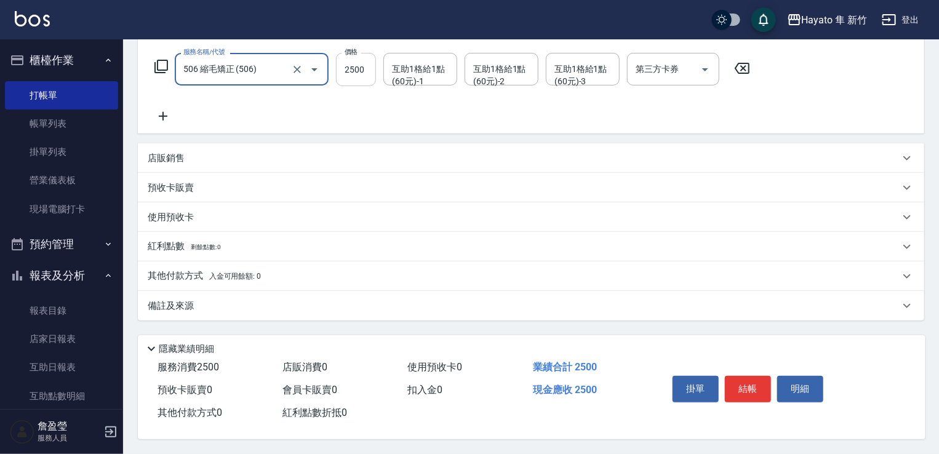
click at [370, 71] on input "2500" at bounding box center [356, 69] width 40 height 33
type input "1600"
click at [391, 131] on div "項目消費 服務名稱/代號 506 縮毛矯正 (506) 服務名稱/代號 價格 1600 價格 互助1格給1點(60元)-1 互助1格給1點(60元)-1 互助…" at bounding box center [531, 165] width 787 height 312
drag, startPoint x: 243, startPoint y: 303, endPoint x: 403, endPoint y: 349, distance: 165.8
click at [247, 302] on div "備註及來源" at bounding box center [524, 306] width 752 height 13
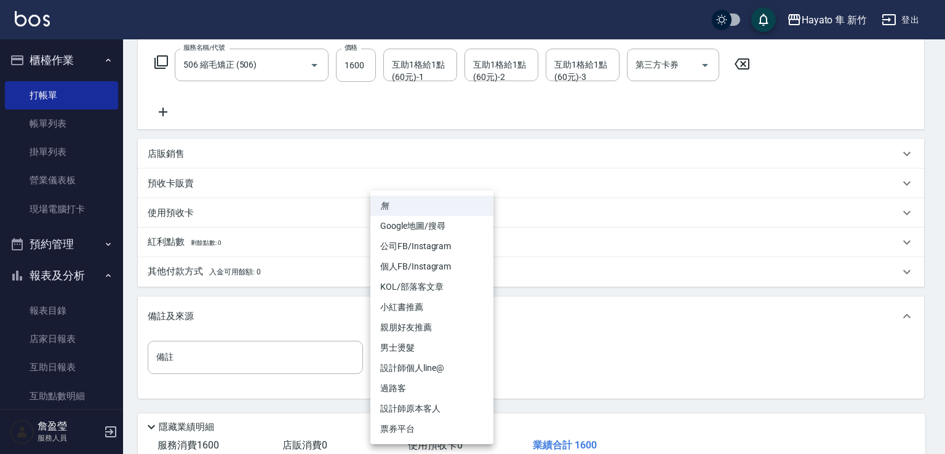
click at [455, 365] on body "Hayato 隼 新竹 登出 櫃檯作業 打帳單 帳單列表 掛單列表 營業儀表板 現場電腦打卡 預約管理 預約管理 報表及分析 報表目錄 店家日報表 互助日報表…" at bounding box center [472, 169] width 945 height 728
click at [438, 407] on li "設計師原本客人" at bounding box center [432, 409] width 123 height 20
type input "設計師原本客人"
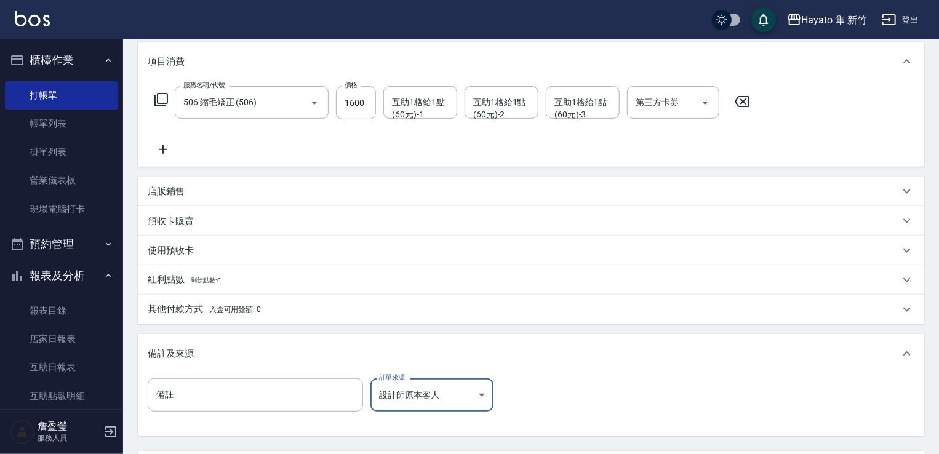
scroll to position [93, 0]
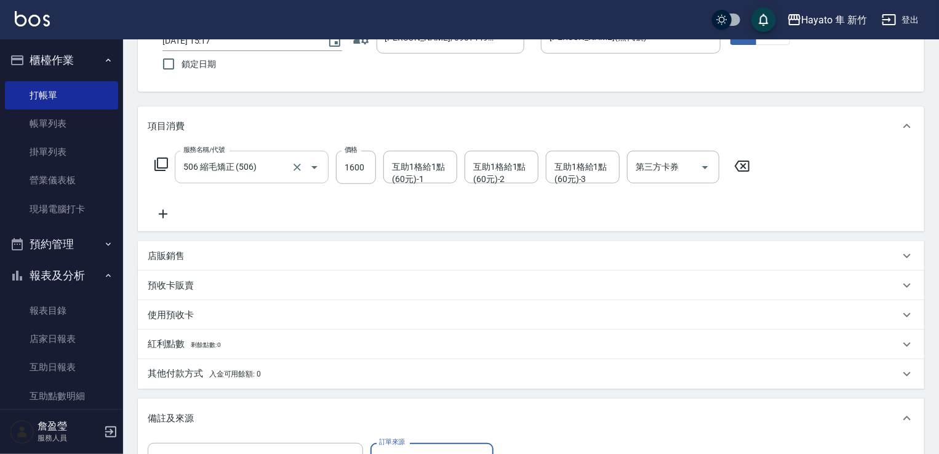
click at [294, 177] on div at bounding box center [306, 167] width 34 height 33
click at [350, 287] on div "預收卡販賣" at bounding box center [524, 285] width 752 height 13
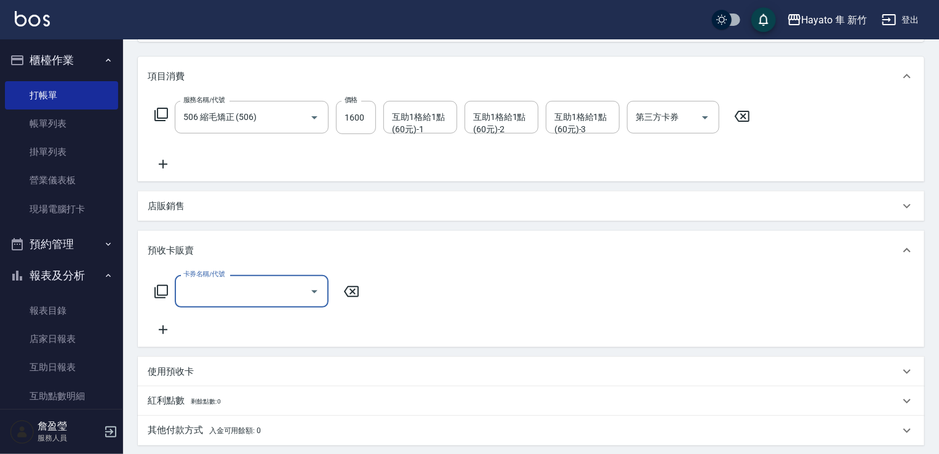
scroll to position [278, 0]
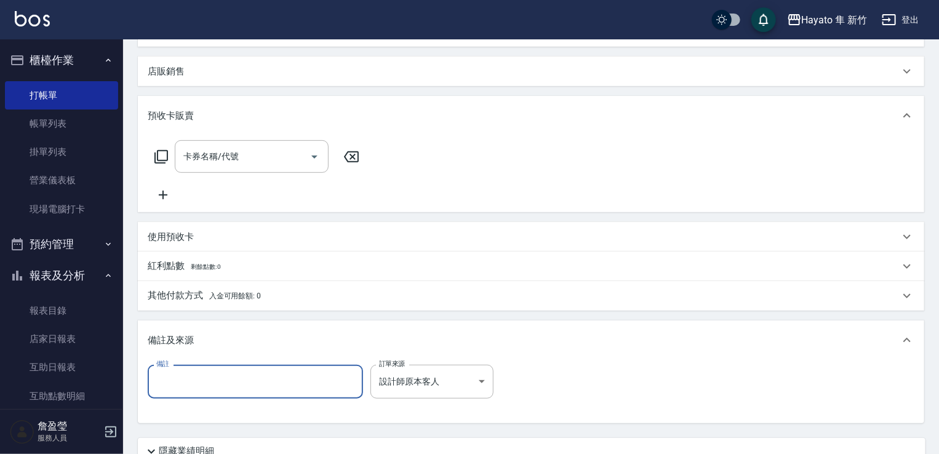
click at [239, 379] on input "備註" at bounding box center [255, 381] width 215 height 33
type input "縮2500"
click at [345, 316] on div "項目消費 服務名稱/代號 506 縮毛矯正 (506) 服務名稱/代號 價格 1600 價格 互助1格給1點(60元)-1 互助1格給1點(60元)-1 互助…" at bounding box center [531, 172] width 787 height 501
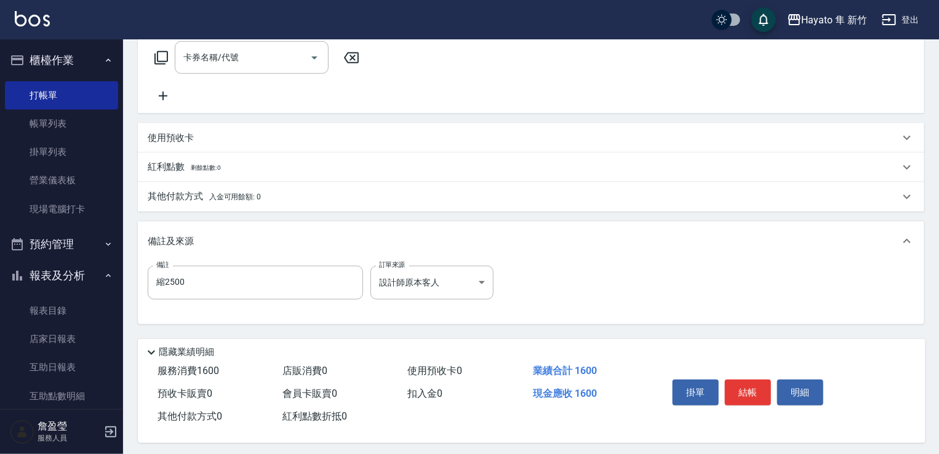
scroll to position [384, 0]
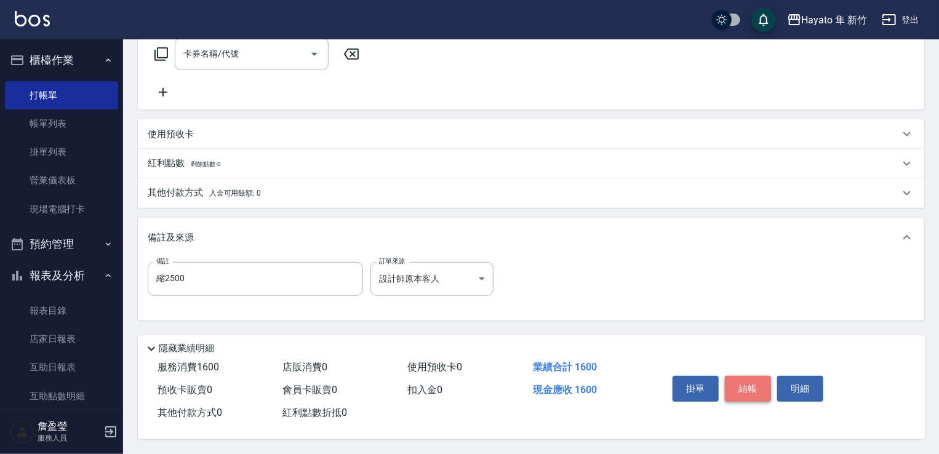
click at [748, 393] on button "結帳" at bounding box center [748, 389] width 46 height 26
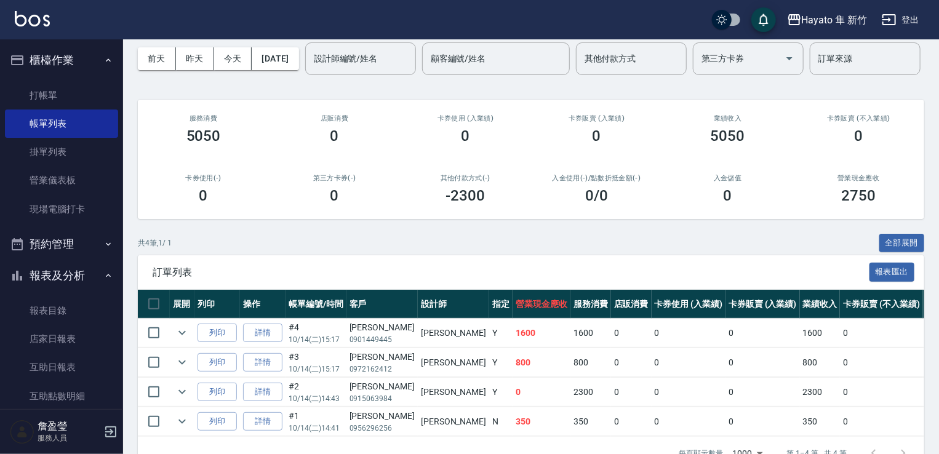
scroll to position [130, 0]
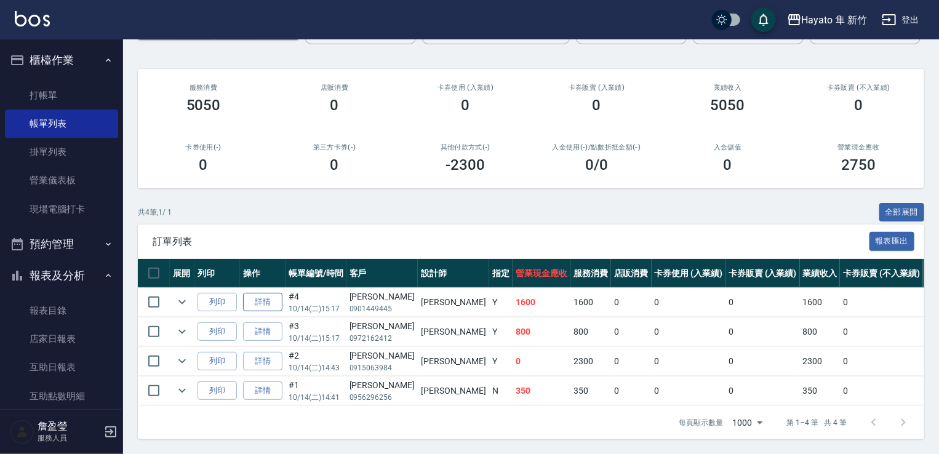
click at [263, 295] on link "詳情" at bounding box center [262, 302] width 39 height 19
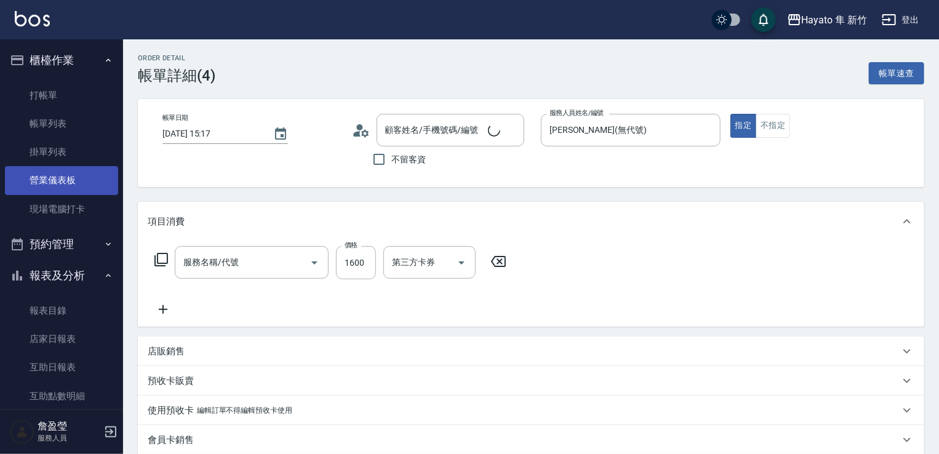
type input "[DATE] 15:17"
type input "[PERSON_NAME](無代號)"
type input "縮2500"
type input "設計師原本客人"
type input "506 縮毛矯正 (506)"
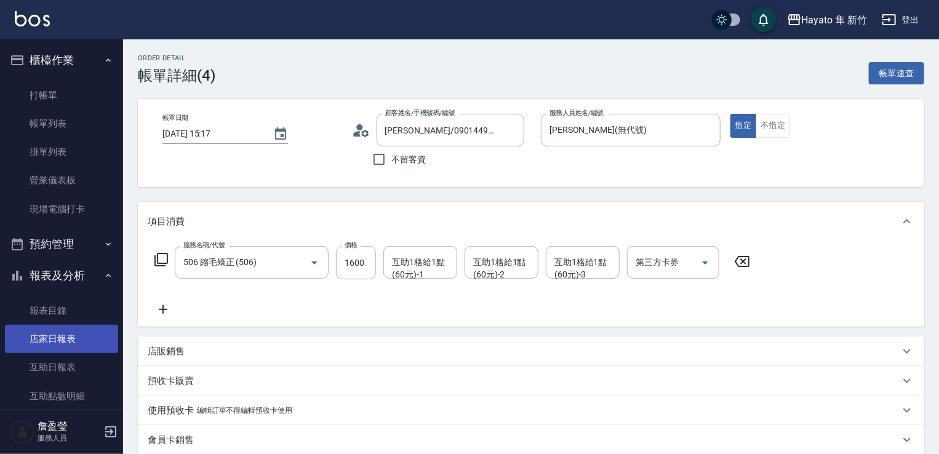
type input "[PERSON_NAME]/0901449445/"
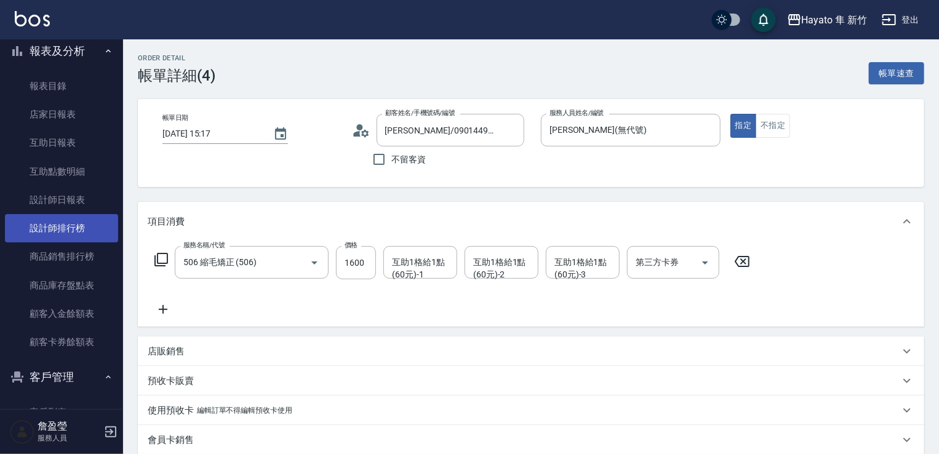
scroll to position [246, 0]
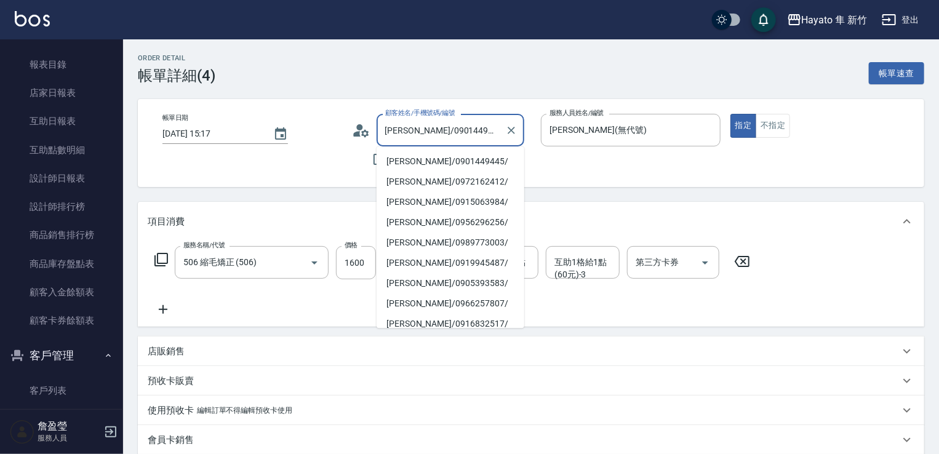
drag, startPoint x: 412, startPoint y: 125, endPoint x: 470, endPoint y: 128, distance: 57.9
click at [470, 128] on input "[PERSON_NAME]/0901449445/" at bounding box center [441, 130] width 118 height 22
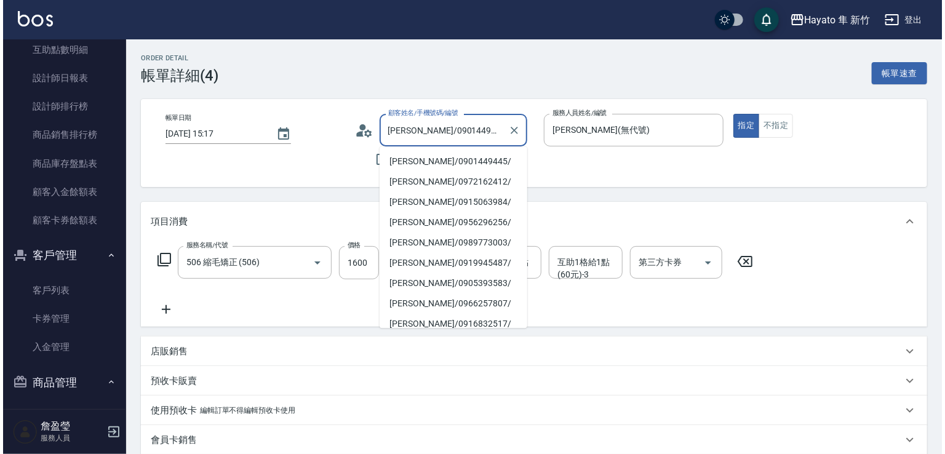
scroll to position [369, 0]
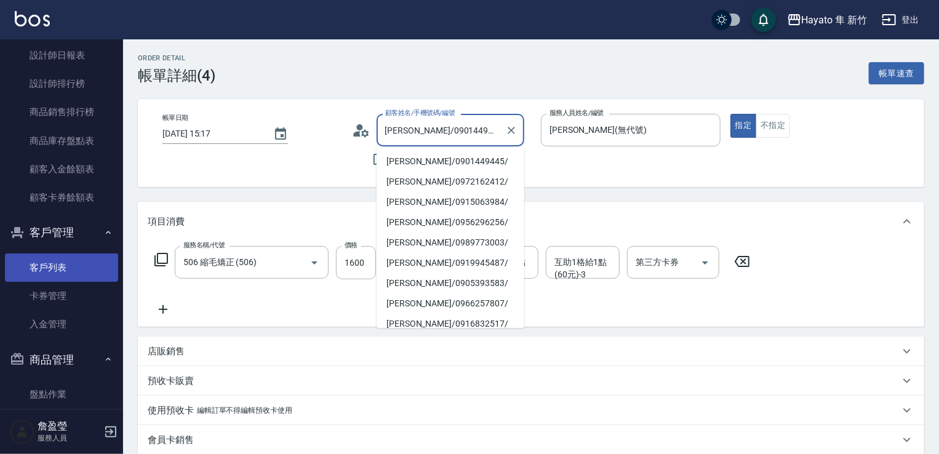
click at [63, 270] on link "客戶列表" at bounding box center [61, 268] width 113 height 28
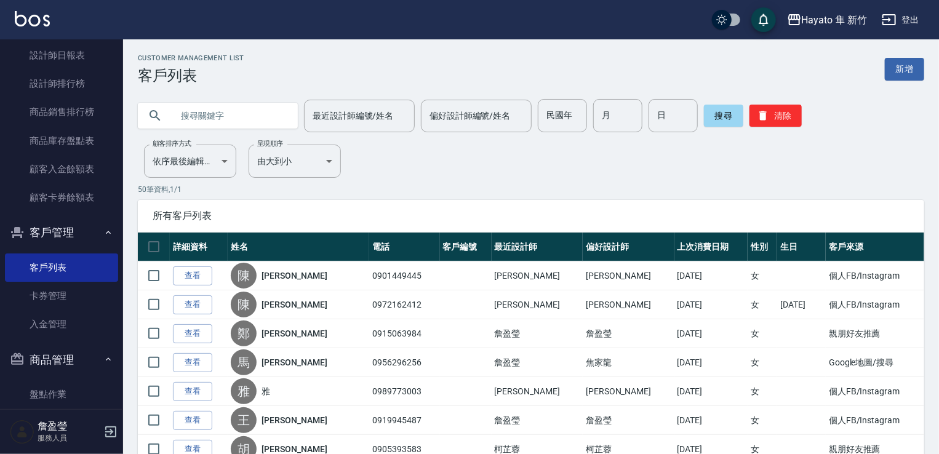
click at [158, 121] on icon at bounding box center [155, 115] width 15 height 15
click at [181, 113] on input "text" at bounding box center [230, 115] width 116 height 33
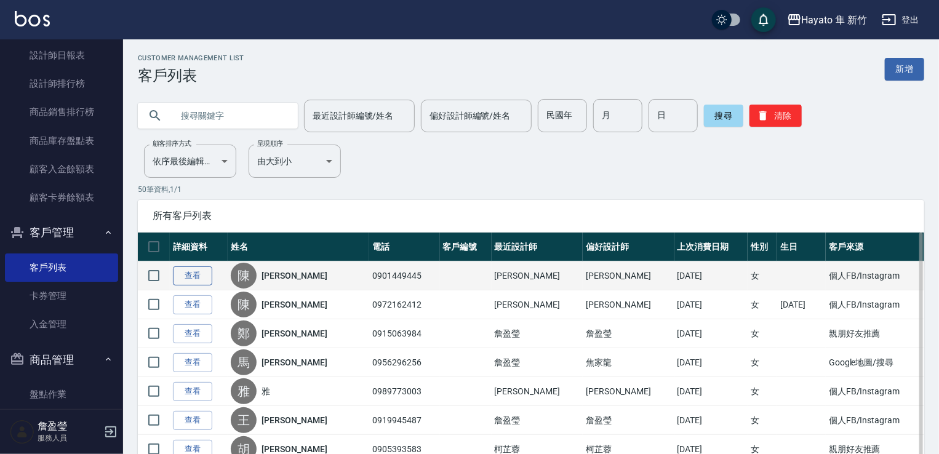
click at [203, 274] on link "查看" at bounding box center [192, 276] width 39 height 19
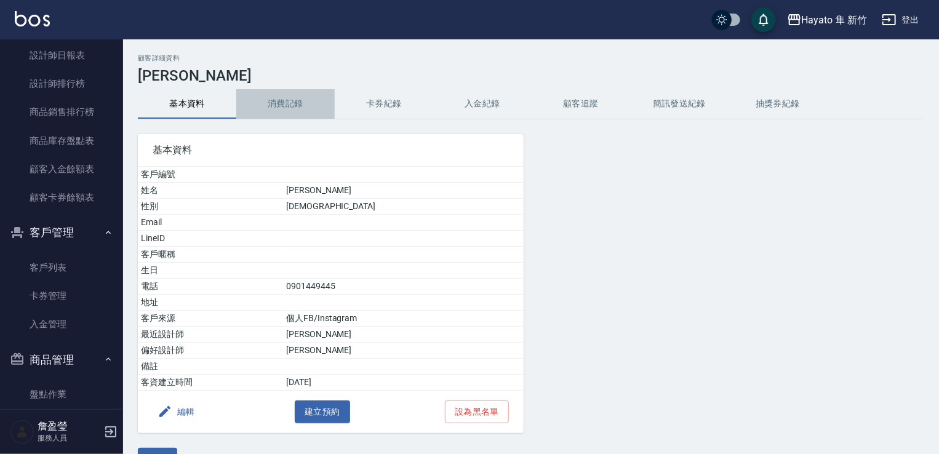
click at [281, 110] on button "消費記錄" at bounding box center [285, 104] width 98 height 30
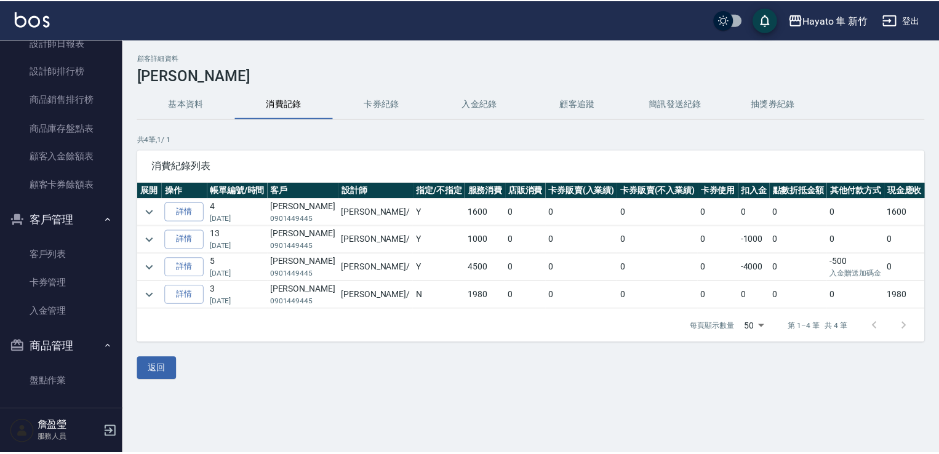
scroll to position [420, 0]
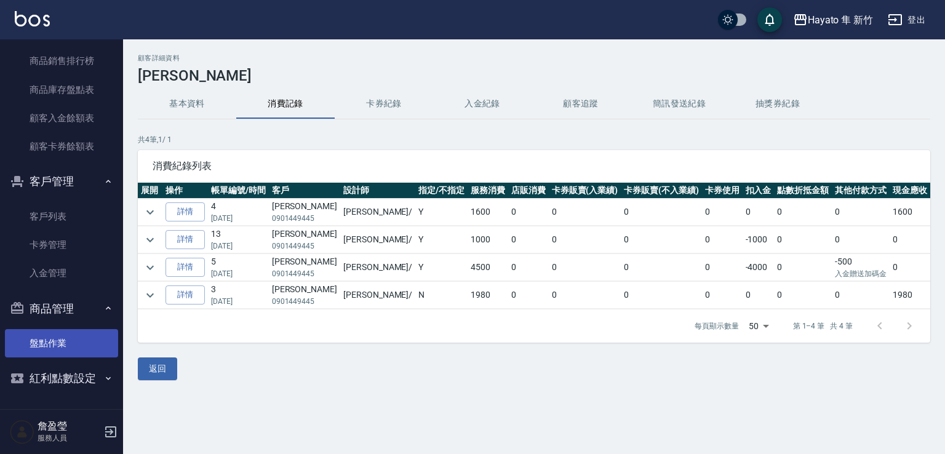
click at [59, 353] on link "盤點作業" at bounding box center [61, 343] width 113 height 28
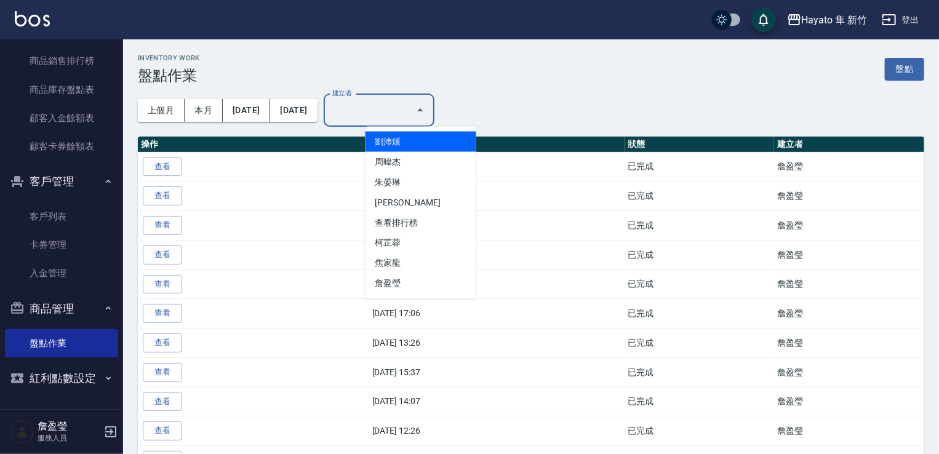
click at [401, 114] on input "建立者" at bounding box center [369, 111] width 81 height 22
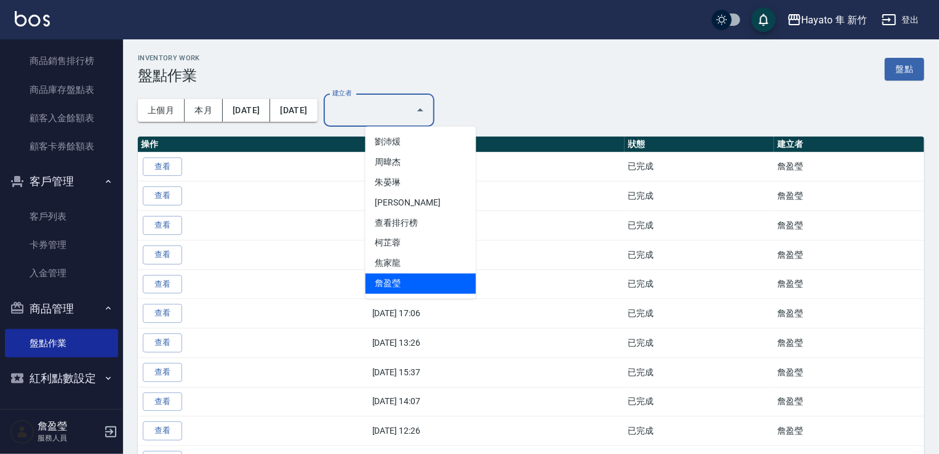
click at [410, 279] on li "詹盈瑩" at bounding box center [421, 284] width 111 height 20
type input "詹盈瑩"
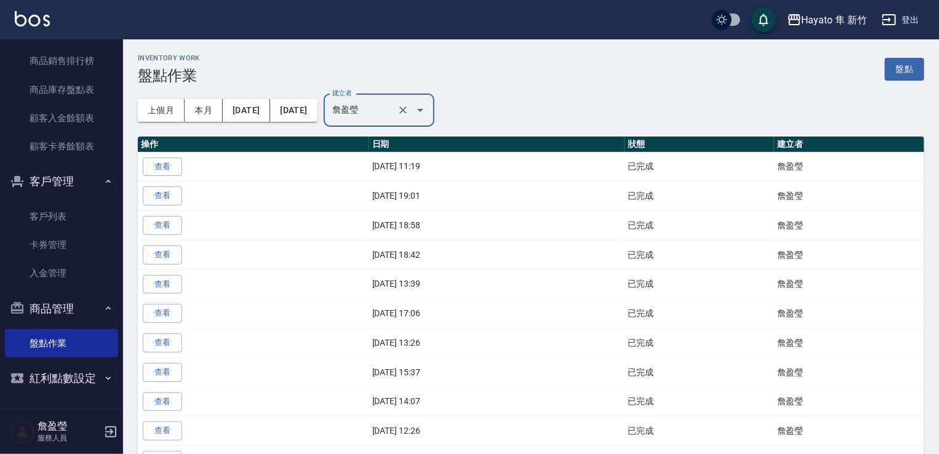
click at [904, 72] on link "盤點" at bounding box center [904, 69] width 39 height 23
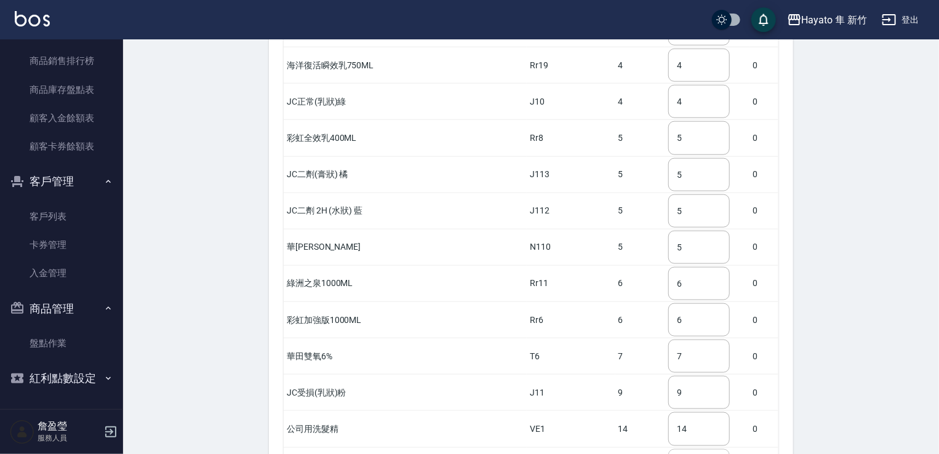
scroll to position [3049, 0]
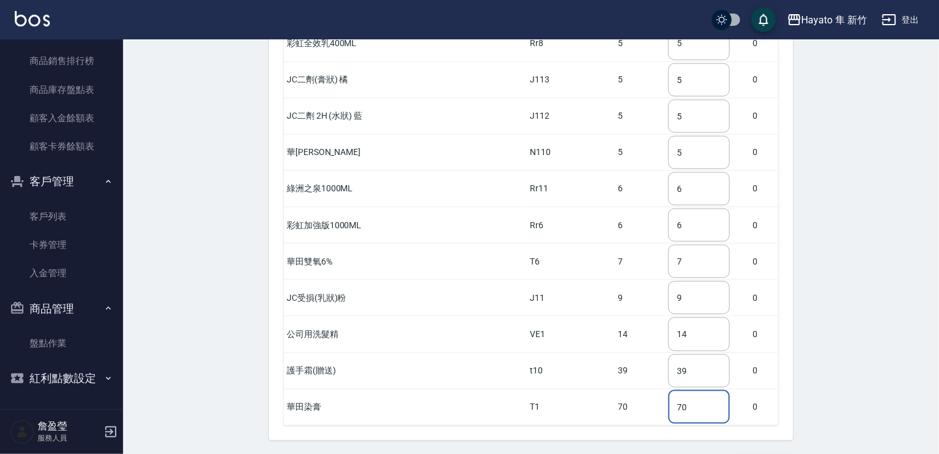
drag, startPoint x: 670, startPoint y: 377, endPoint x: 645, endPoint y: 377, distance: 24.6
click at [645, 389] on tr "華田染膏 T1 70 70 ​ 0" at bounding box center [531, 407] width 495 height 36
type input "105"
drag, startPoint x: 677, startPoint y: 225, endPoint x: 640, endPoint y: 215, distance: 38.1
click at [640, 244] on tr "華田雙氧6% T6 7 7 ​ 0" at bounding box center [531, 262] width 495 height 36
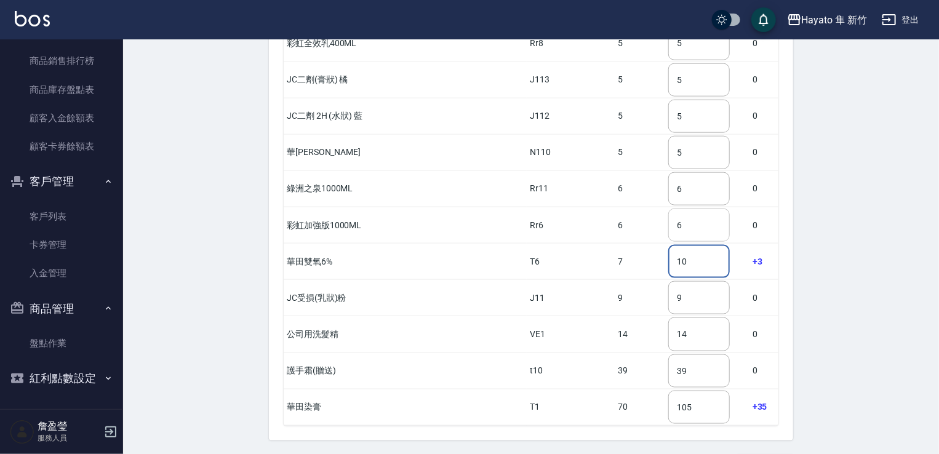
type input "10"
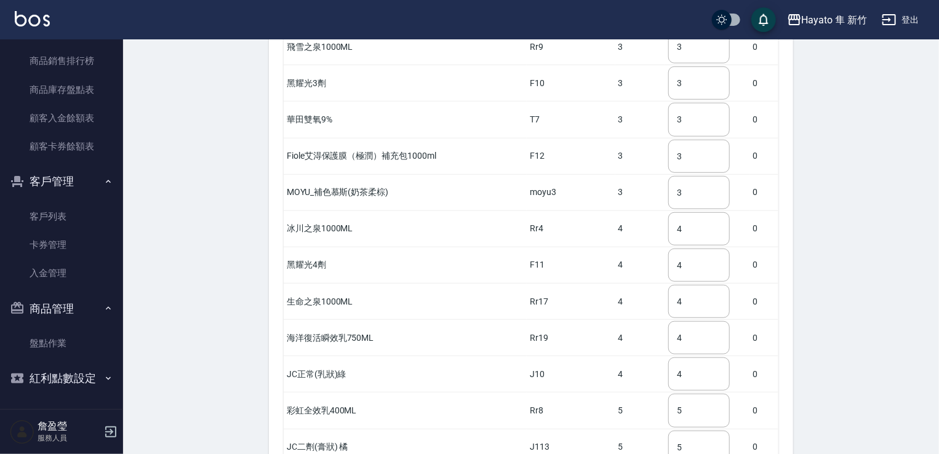
scroll to position [2680, 0]
drag, startPoint x: 682, startPoint y: 82, endPoint x: 654, endPoint y: 87, distance: 28.7
click at [648, 103] on tr "華田雙氧9% T7 3 3 ​ 0" at bounding box center [531, 121] width 495 height 36
type input "7"
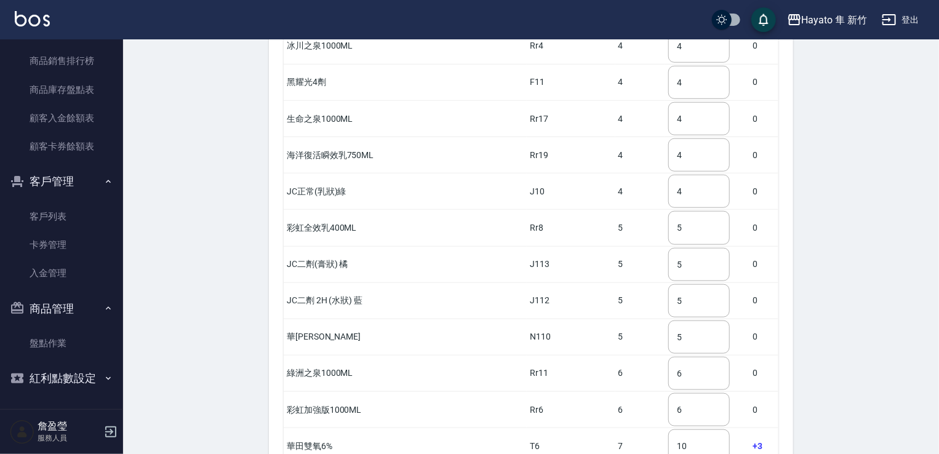
scroll to position [3049, 0]
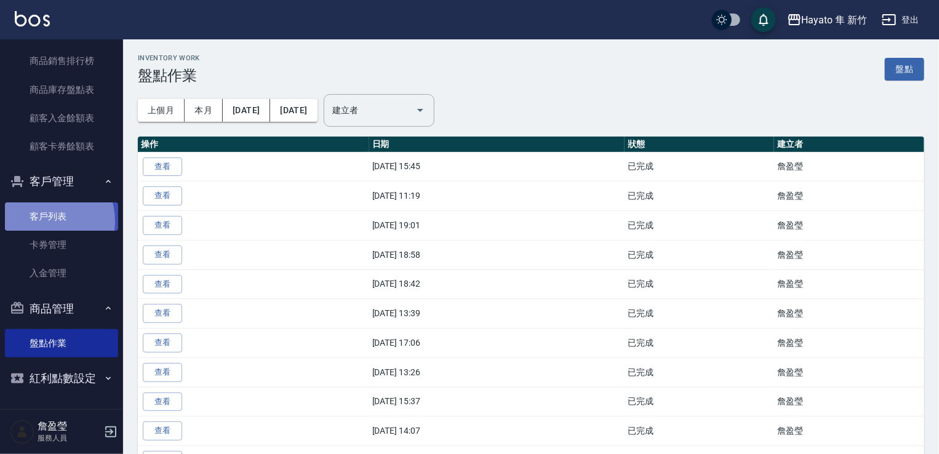
click at [43, 222] on link "客戶列表" at bounding box center [61, 216] width 113 height 28
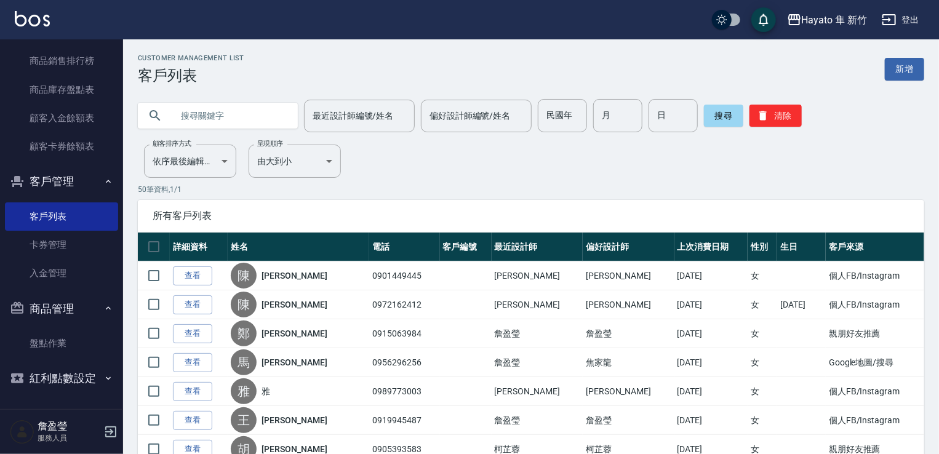
click at [236, 102] on input "text" at bounding box center [230, 115] width 116 height 33
type input "[PERSON_NAME]"
click at [718, 121] on button "搜尋" at bounding box center [723, 116] width 39 height 22
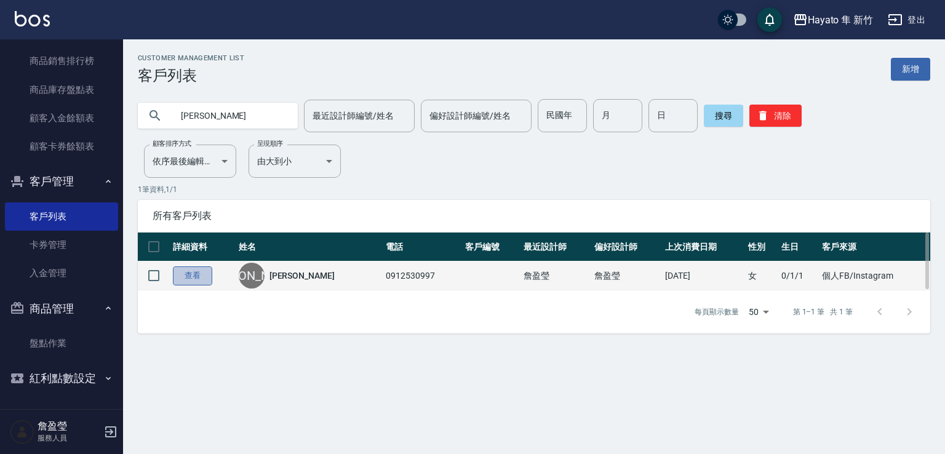
click at [194, 280] on link "查看" at bounding box center [192, 276] width 39 height 19
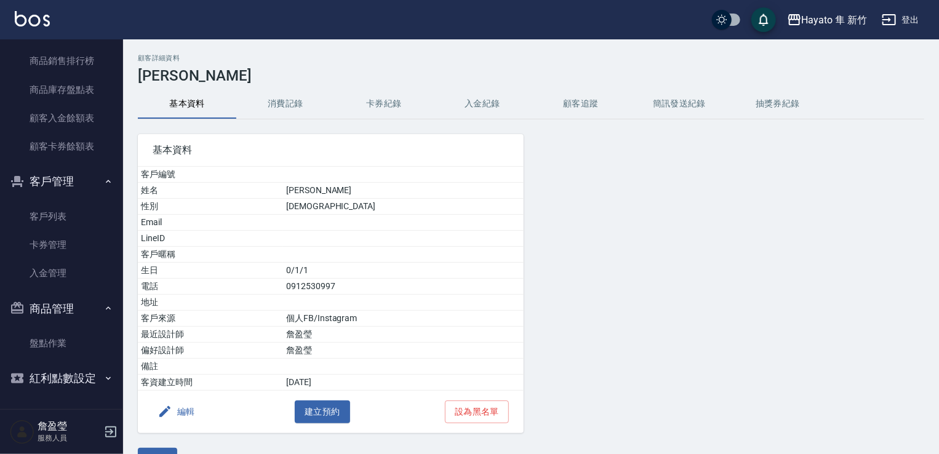
click at [297, 102] on button "消費記錄" at bounding box center [285, 104] width 98 height 30
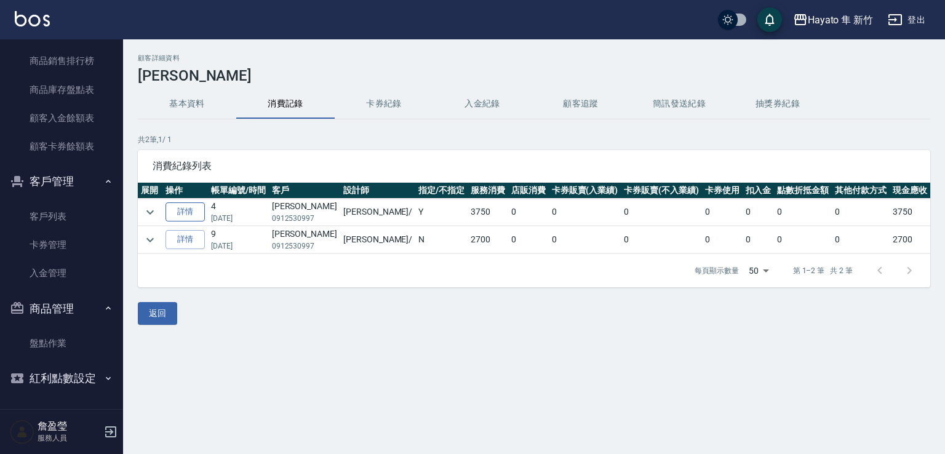
click at [191, 214] on link "詳情" at bounding box center [185, 211] width 39 height 19
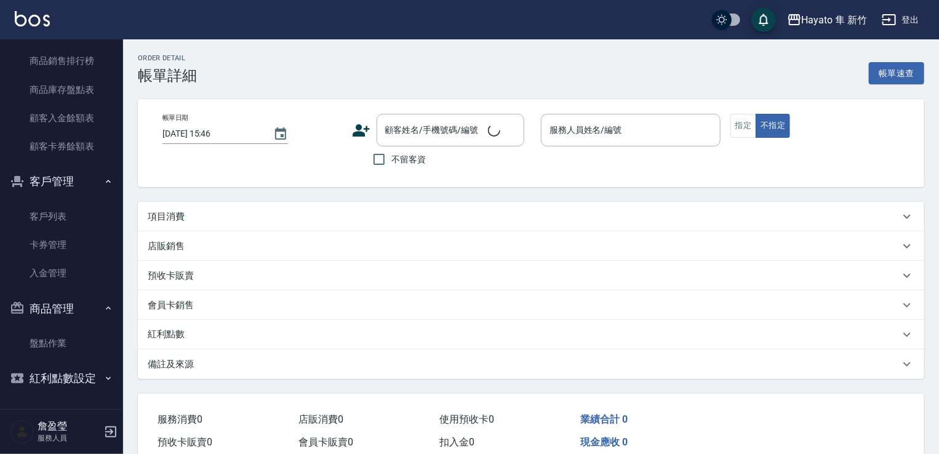
type input "[DATE] 18:13"
type input "[PERSON_NAME](無代號)"
type input "設計師原本客人"
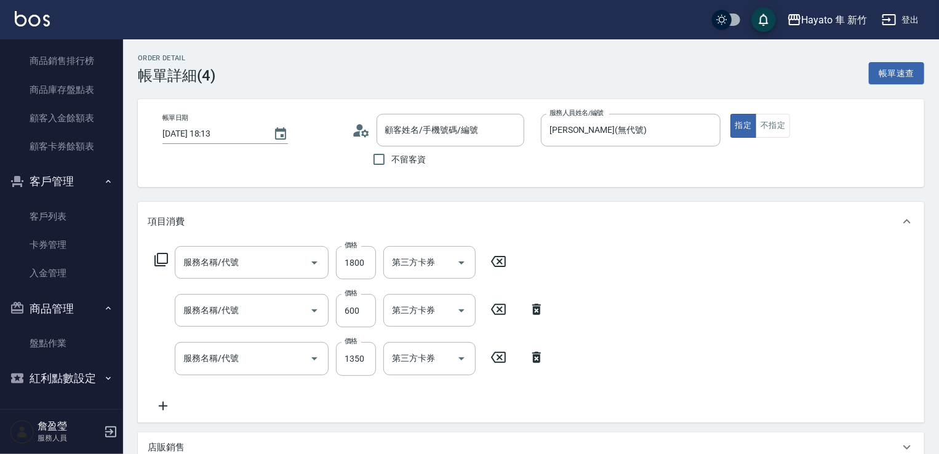
type input "[PERSON_NAME]/0912530997/"
type input "622 A級 黑曜光 + 奈米導入(622)"
type input "單剪(102)"
type input "C 染髮(701)"
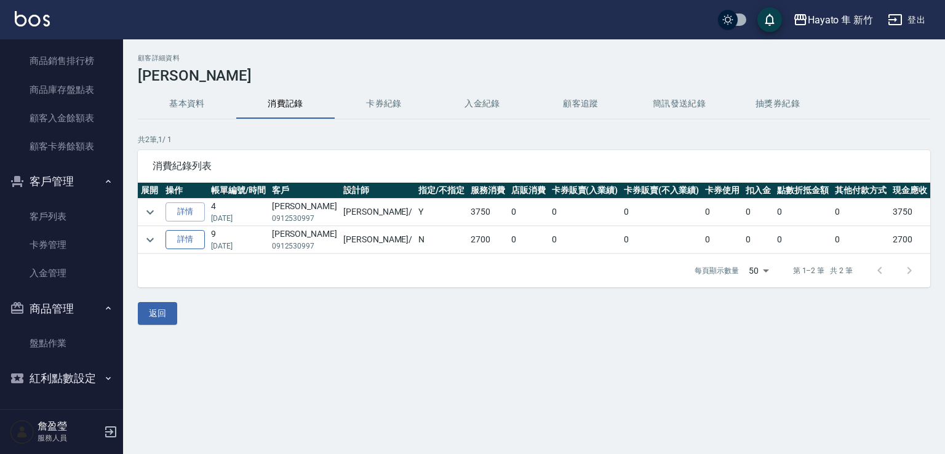
click at [193, 238] on link "詳情" at bounding box center [185, 239] width 39 height 19
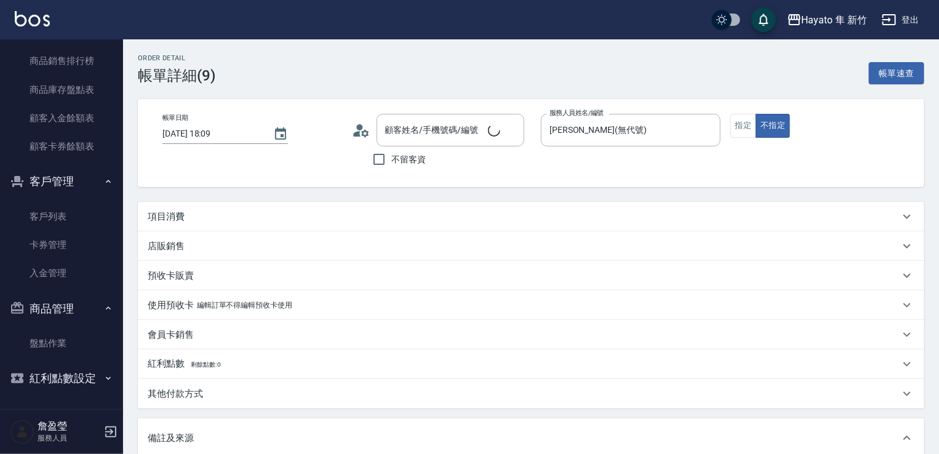
type input "[DATE] 18:09"
type input "[PERSON_NAME](無代號)"
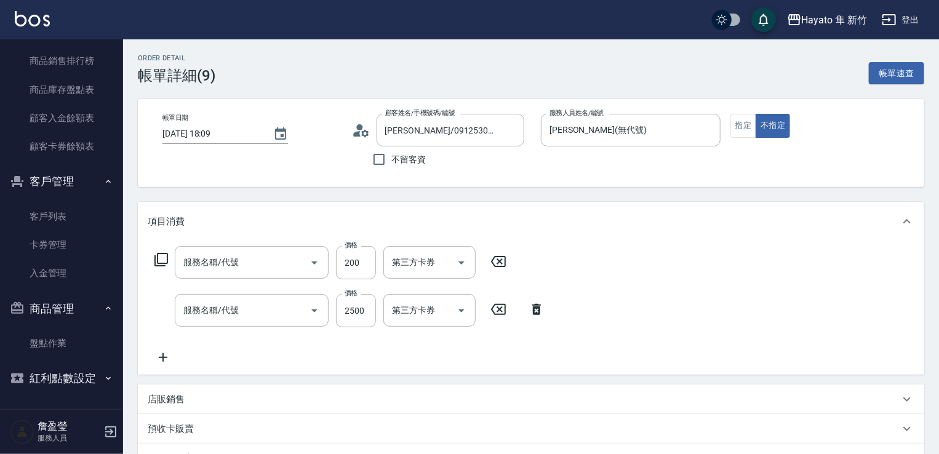
type input "[PERSON_NAME]/0912530997/"
type input "頭皮隔離(402)"
type input "C 染髮(701)"
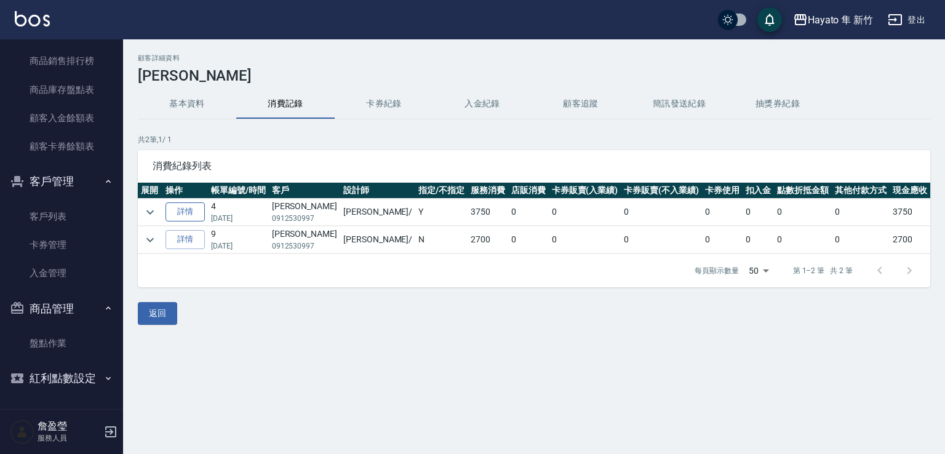
click at [191, 214] on link "詳情" at bounding box center [185, 211] width 39 height 19
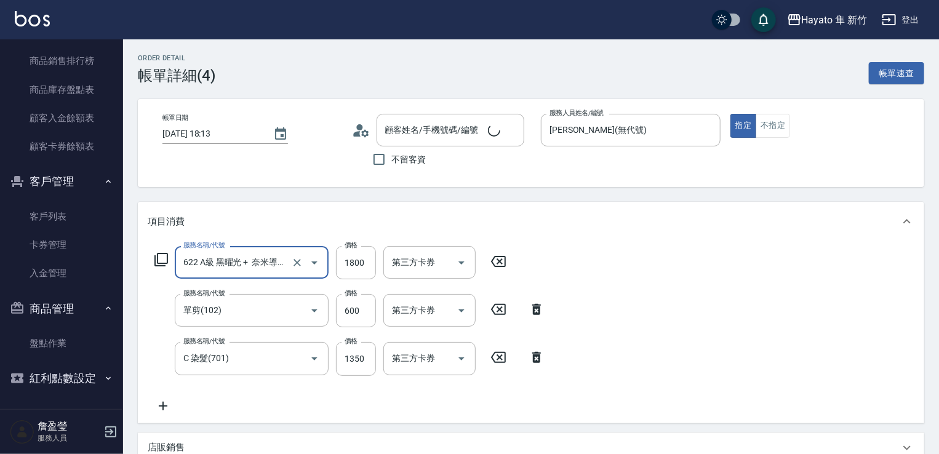
type input "[PERSON_NAME]/0912530997/"
